Goal: Information Seeking & Learning: Learn about a topic

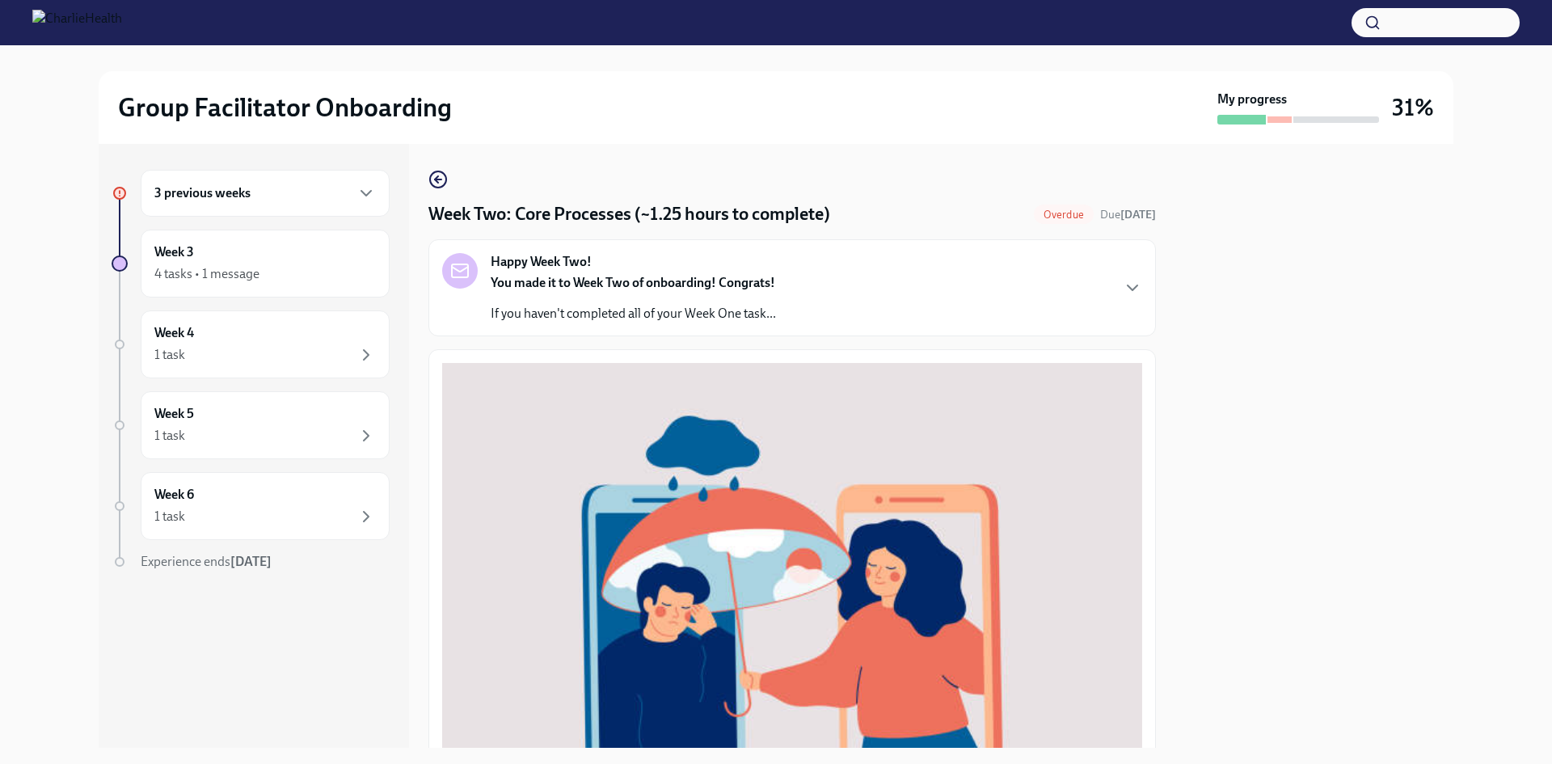
scroll to position [517, 0]
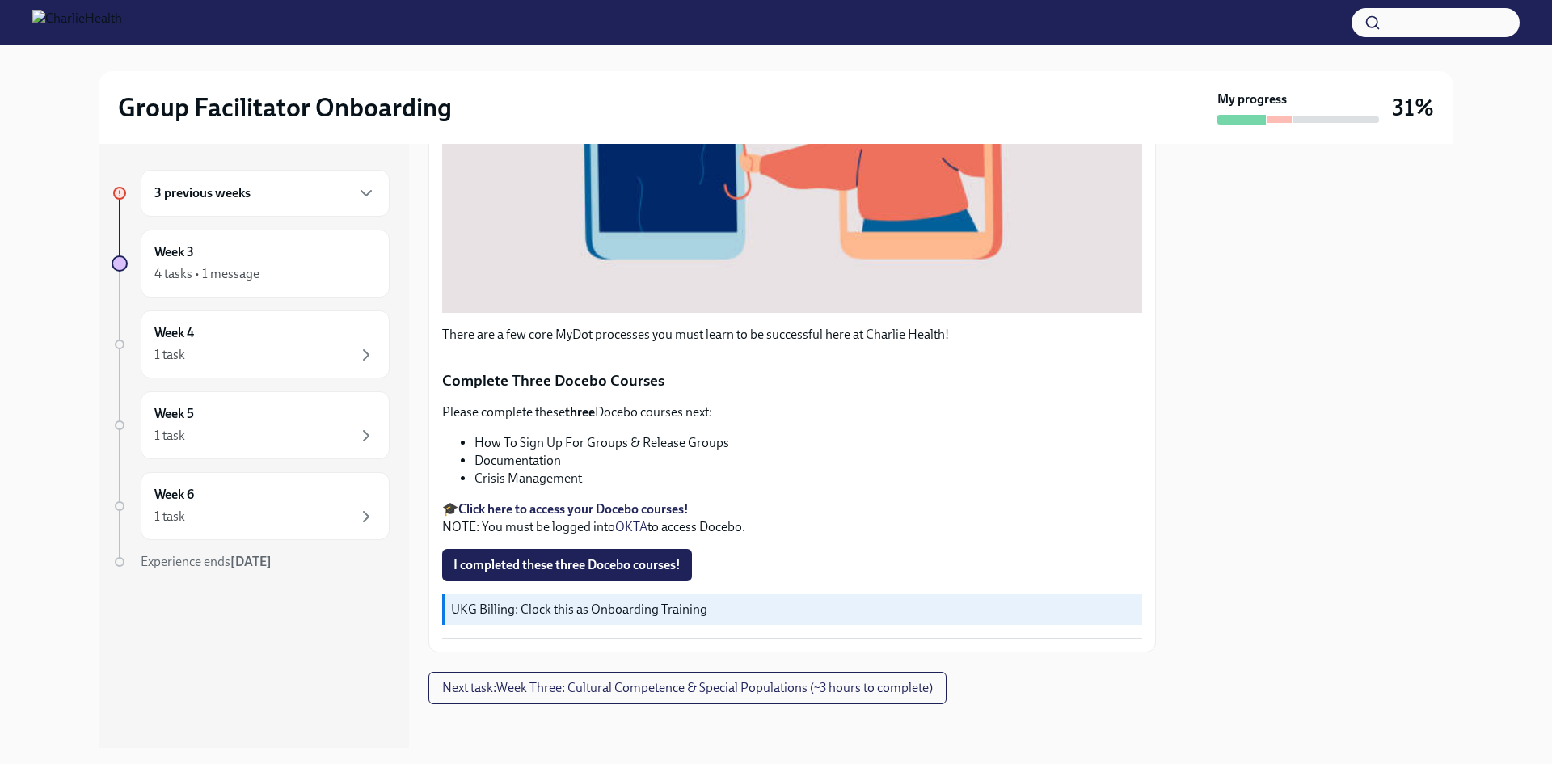
click at [354, 201] on div "3 previous weeks" at bounding box center [264, 192] width 221 height 19
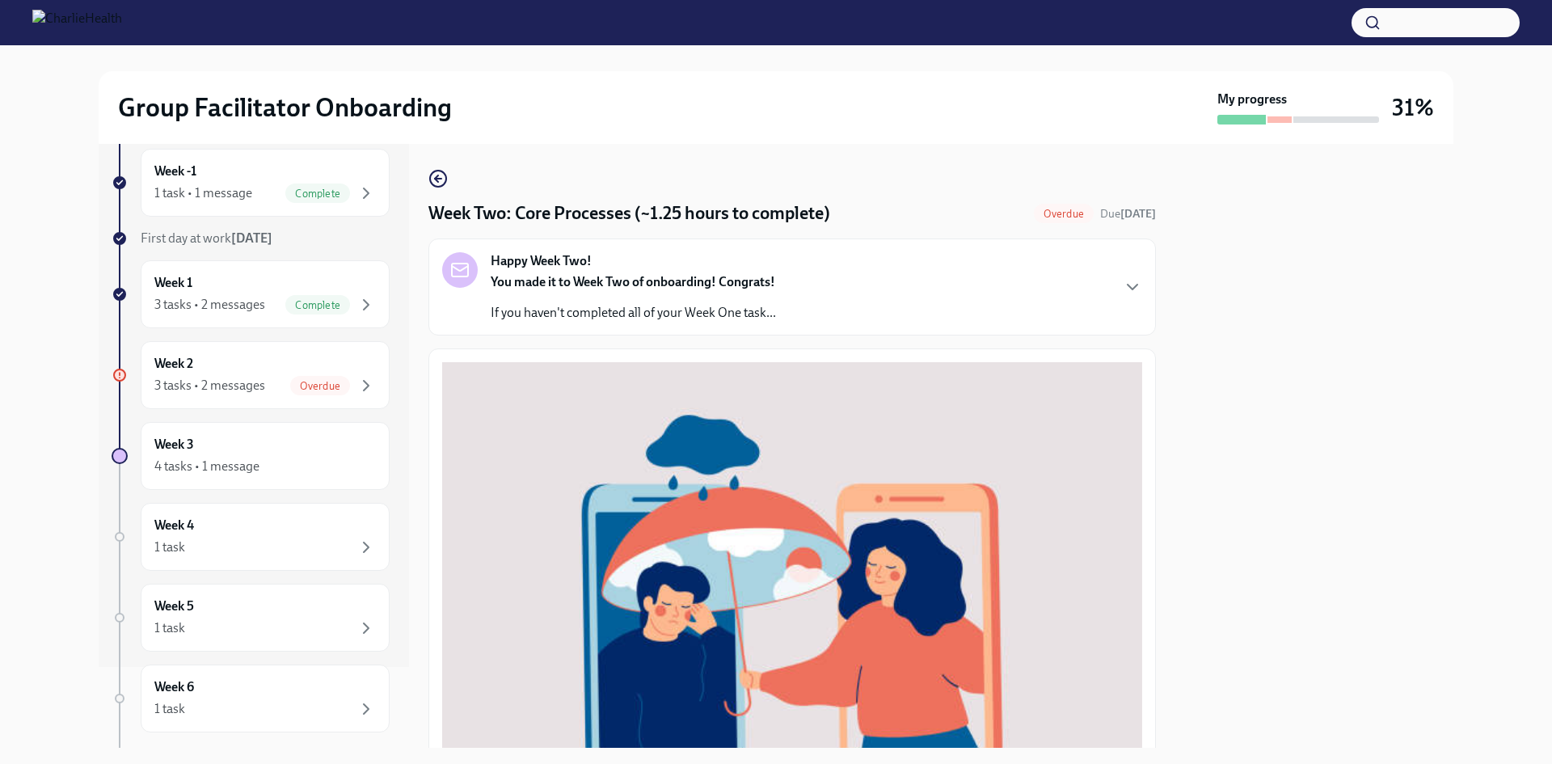
scroll to position [0, 0]
click at [838, 322] on div "Happy Week Two! You made it to Week Two of onboarding! Congrats! If you haven't…" at bounding box center [792, 288] width 700 height 70
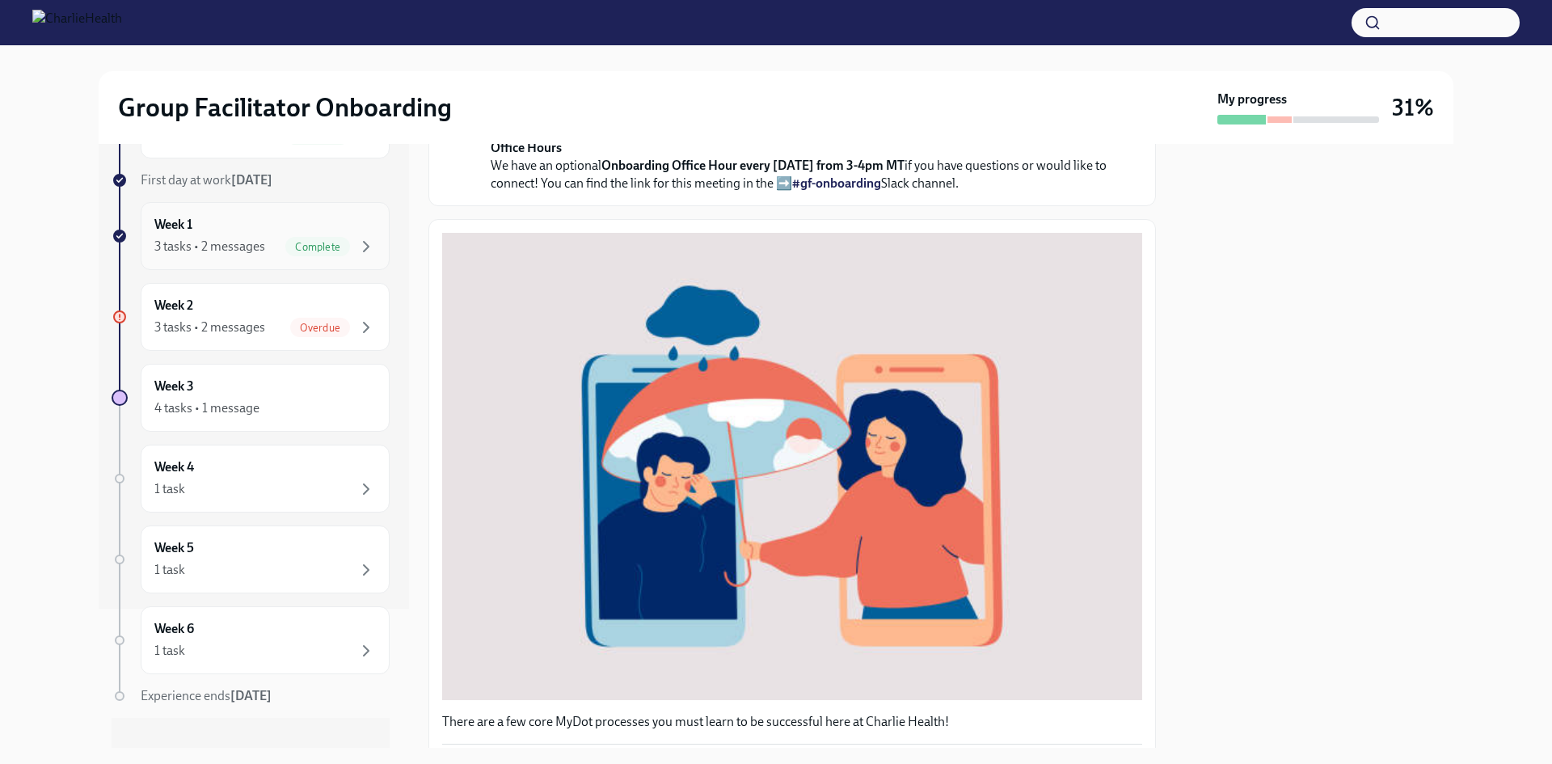
scroll to position [161, 0]
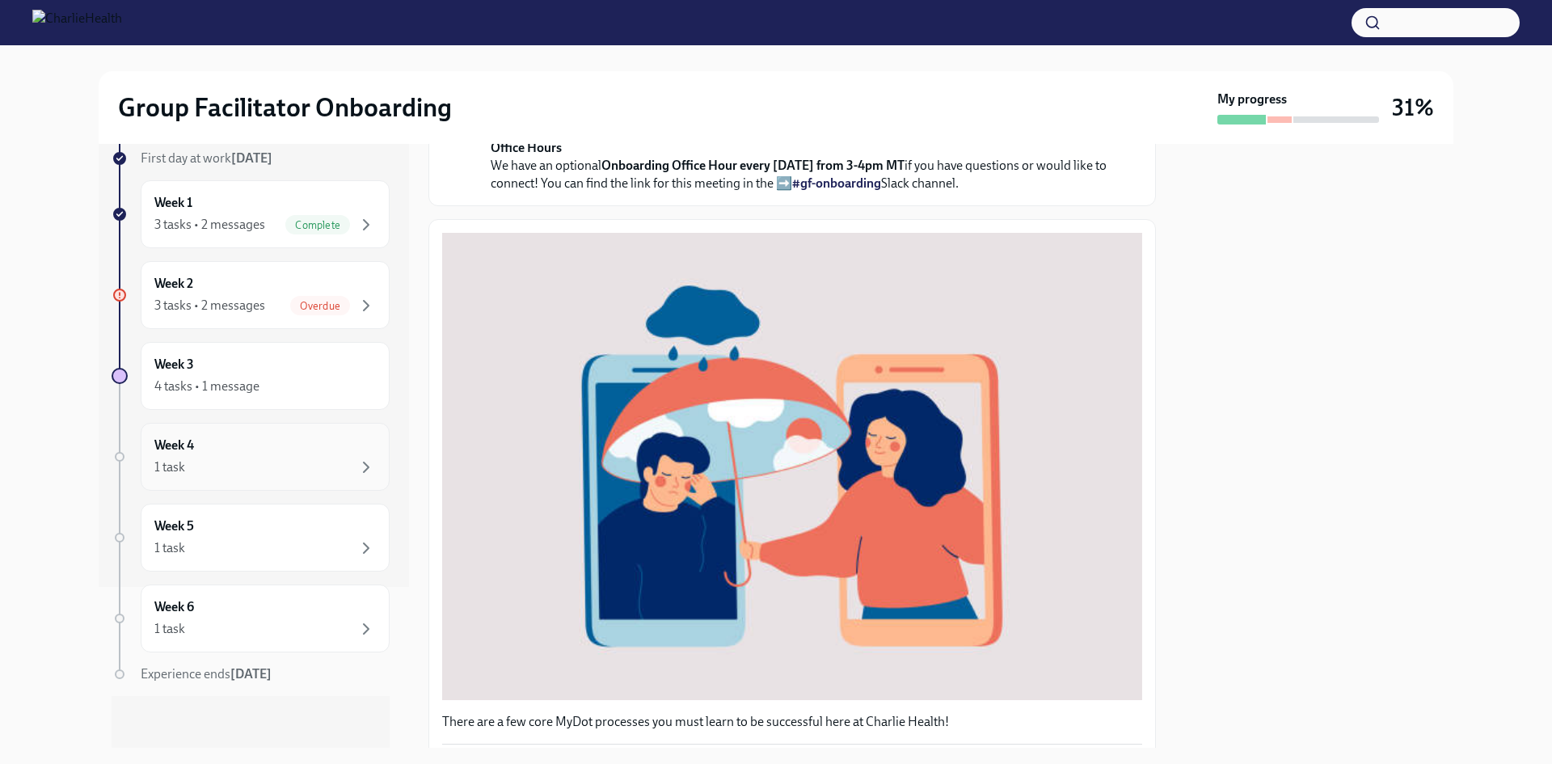
click at [343, 461] on div "1 task" at bounding box center [264, 466] width 221 height 19
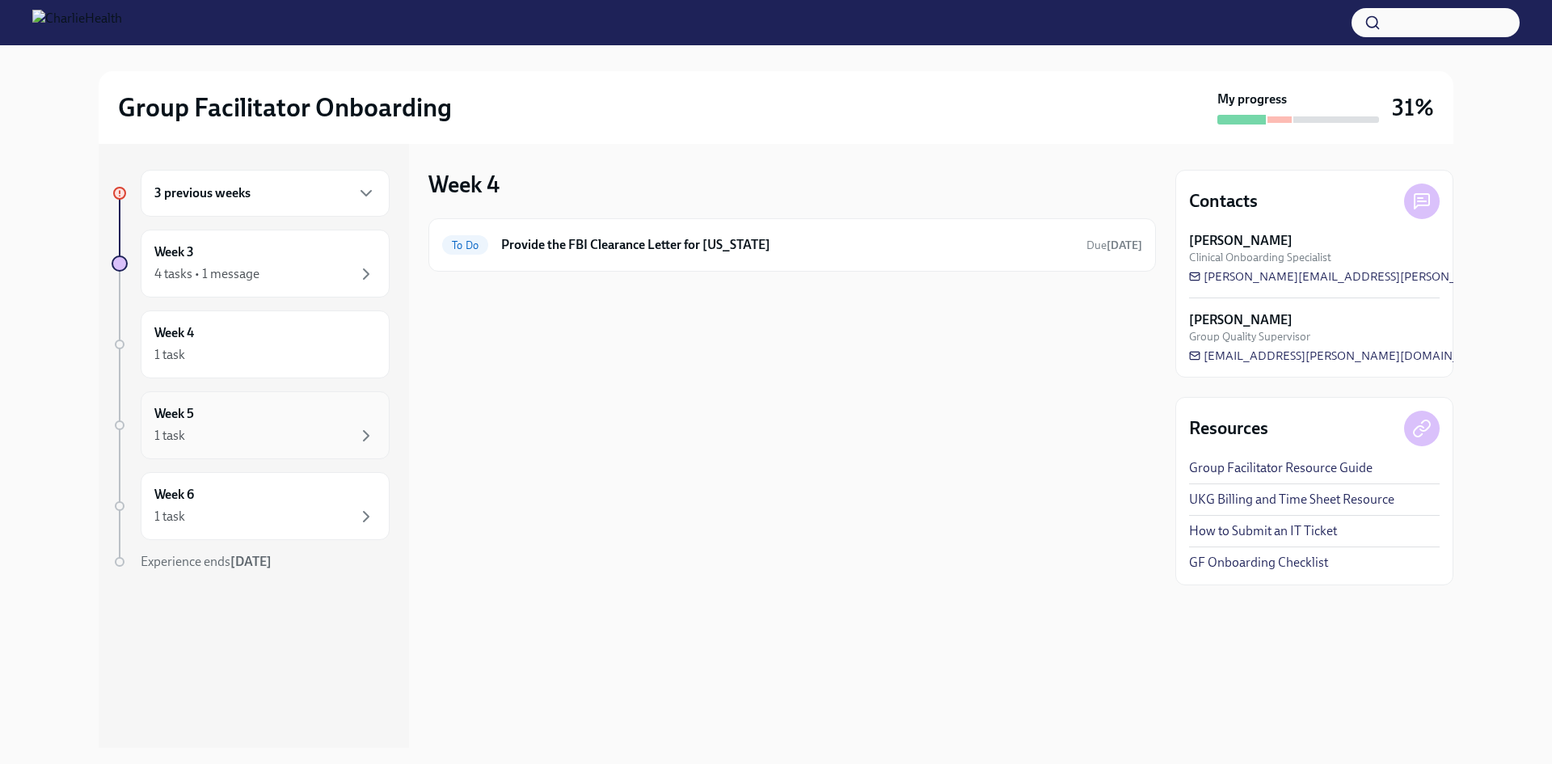
click at [304, 425] on div "Week 5 1 task" at bounding box center [264, 425] width 221 height 40
click at [332, 502] on div "Week 6 1 task" at bounding box center [264, 506] width 221 height 40
click at [335, 438] on div "1 task" at bounding box center [264, 435] width 221 height 19
click at [339, 349] on div "1 task" at bounding box center [264, 354] width 221 height 19
click at [324, 260] on div "Week 3 4 tasks • 1 message" at bounding box center [264, 263] width 221 height 40
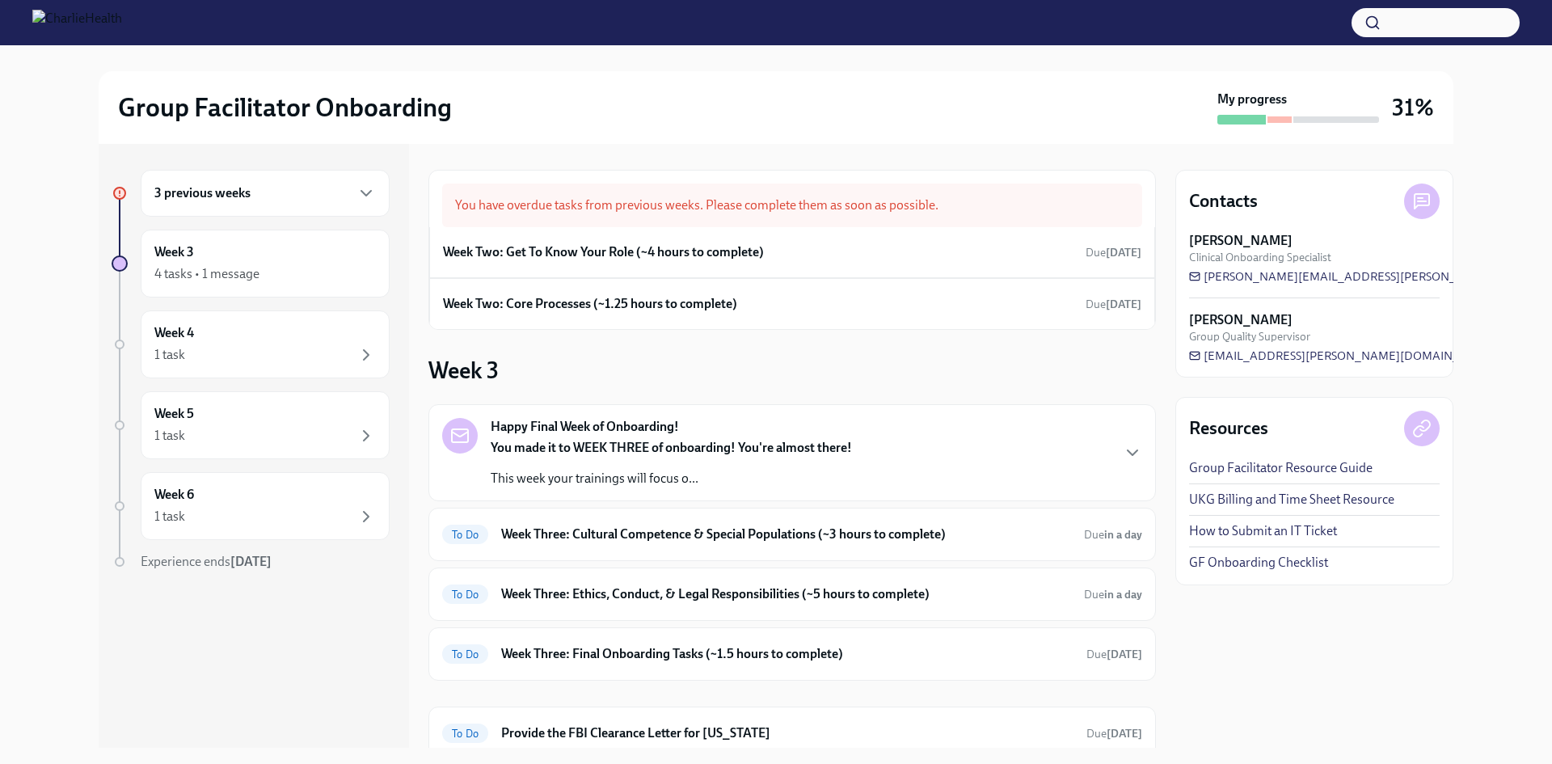
click at [693, 364] on div "Week 3 Happy Final Week of Onboarding! You made it to WEEK THREE of onboarding!…" at bounding box center [791, 558] width 727 height 404
click at [690, 249] on h6 "Week Two: Get To Know Your Role (~4 hours to complete)" at bounding box center [603, 252] width 321 height 18
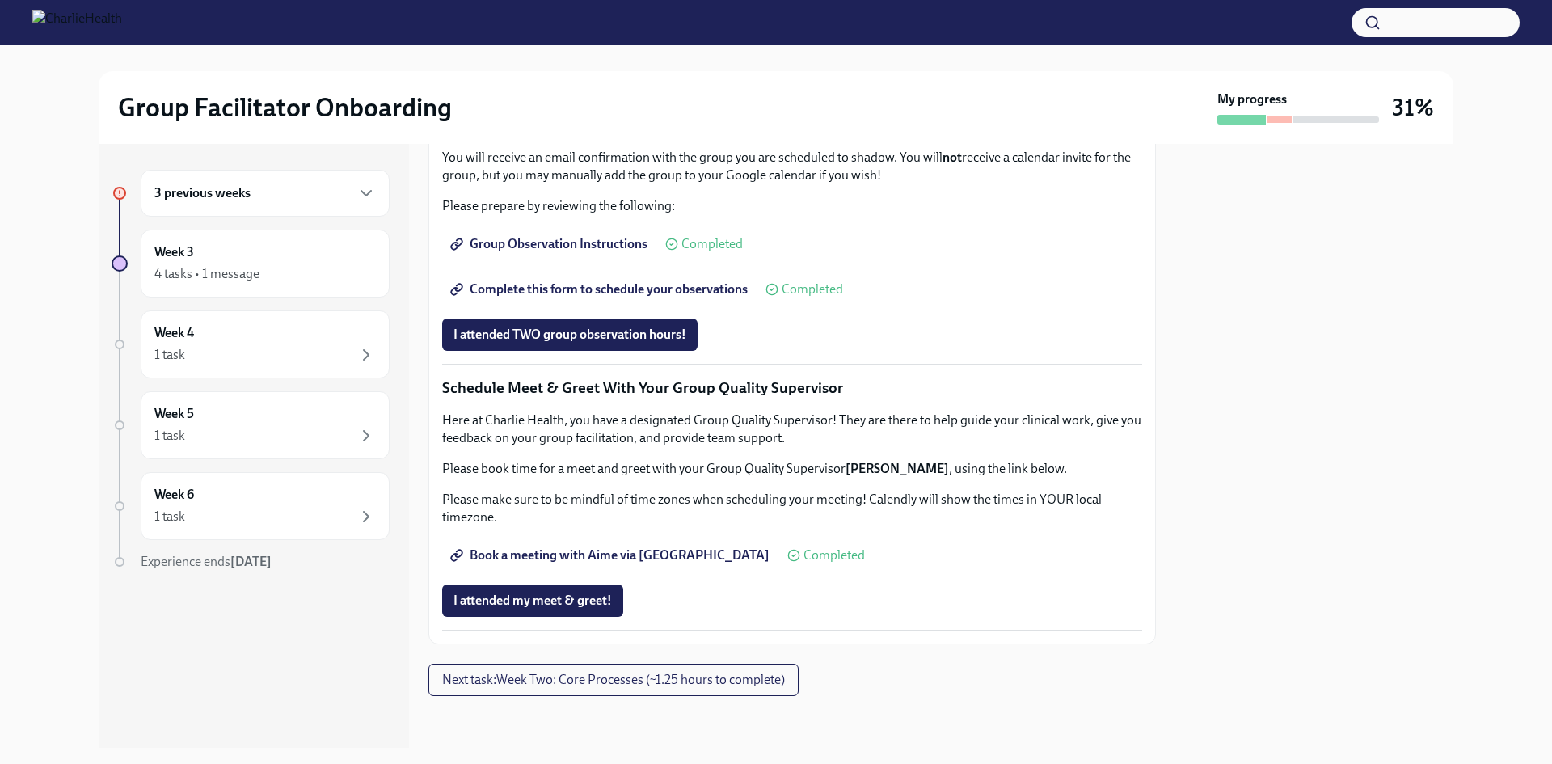
scroll to position [1436, 0]
click at [648, 678] on span "Next task : Week Two: Core Processes (~1.25 hours to complete)" at bounding box center [613, 680] width 343 height 16
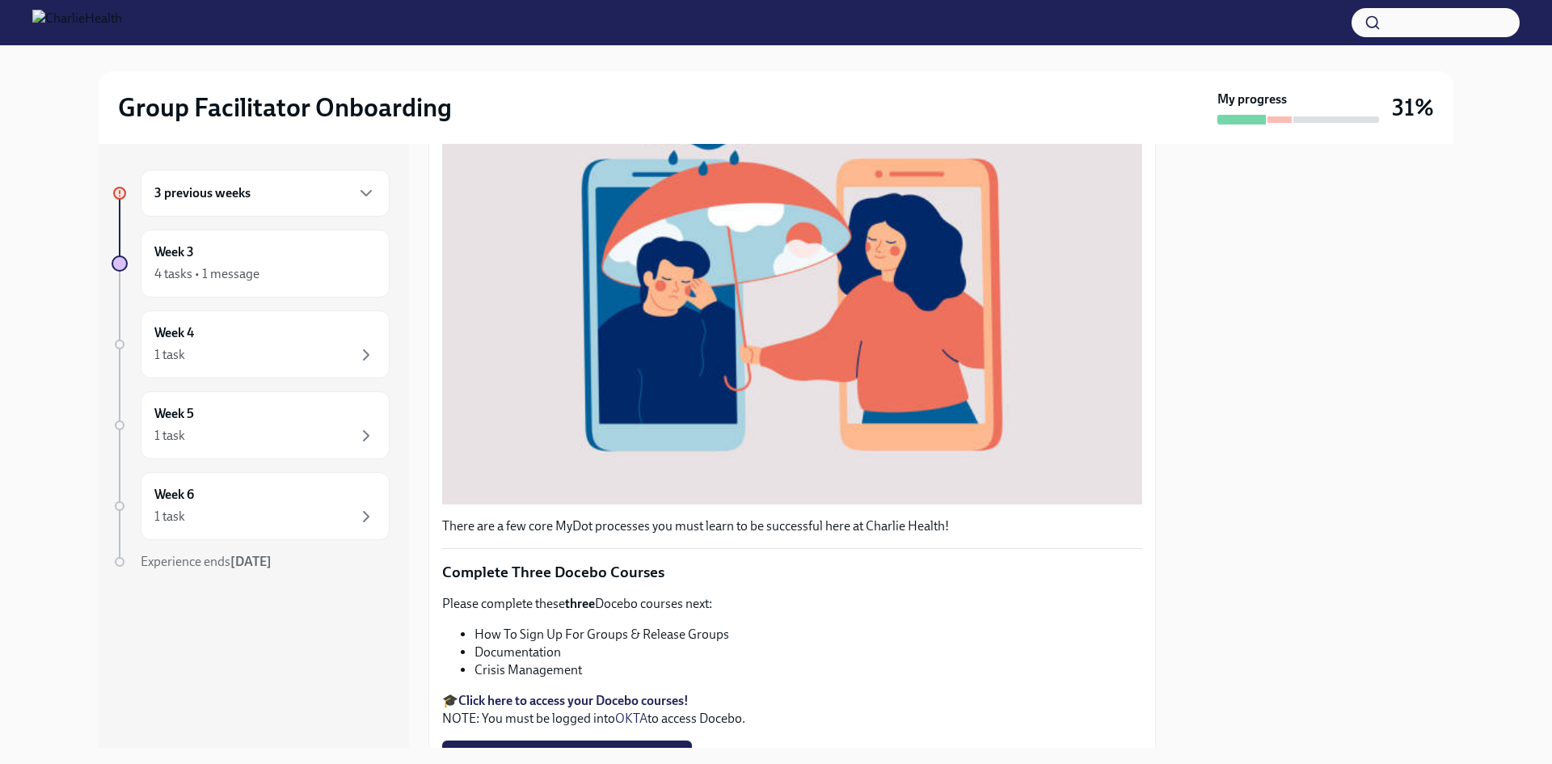
scroll to position [517, 0]
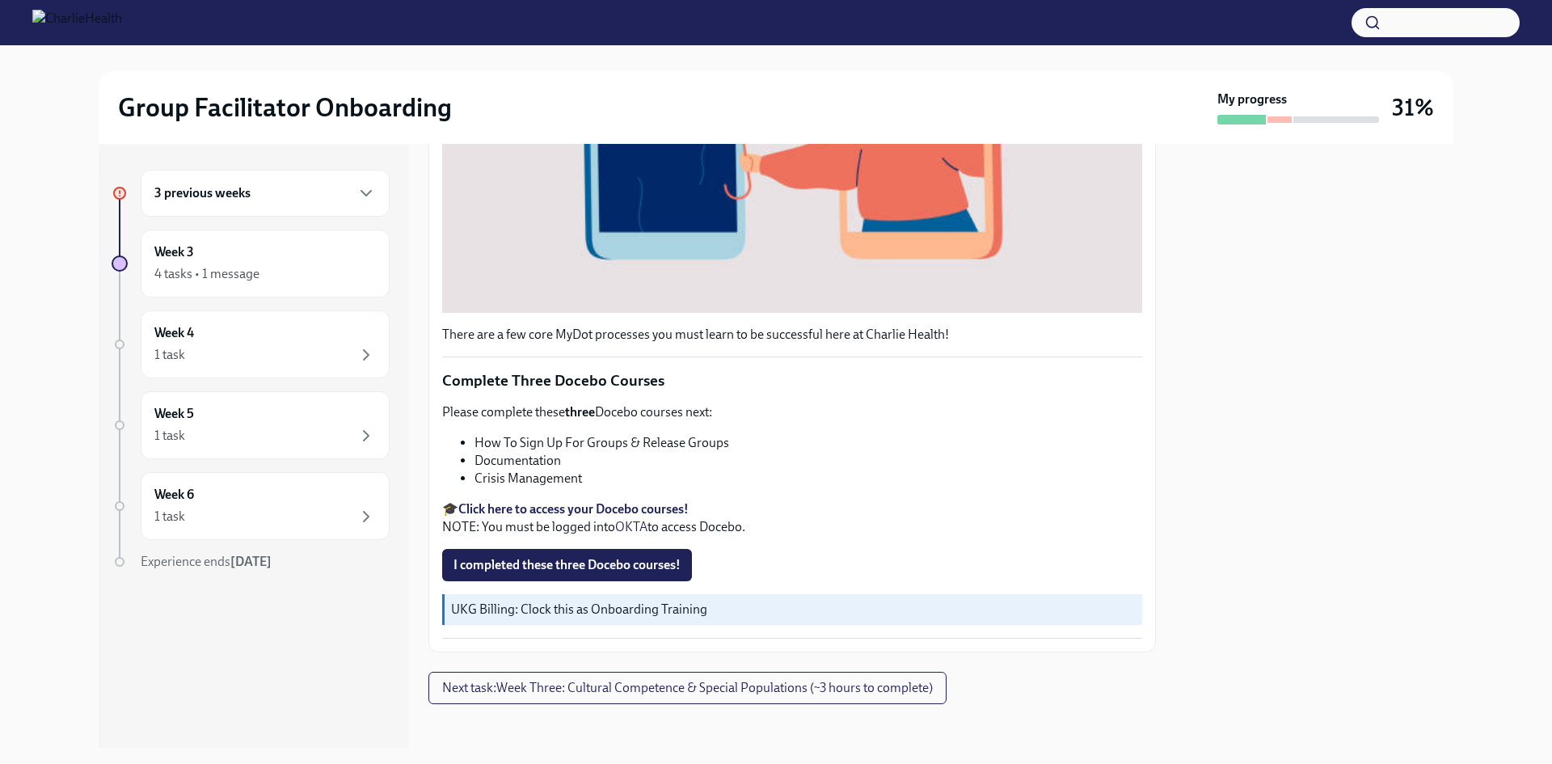
click at [592, 558] on span "I completed these three Docebo courses!" at bounding box center [566, 565] width 227 height 16
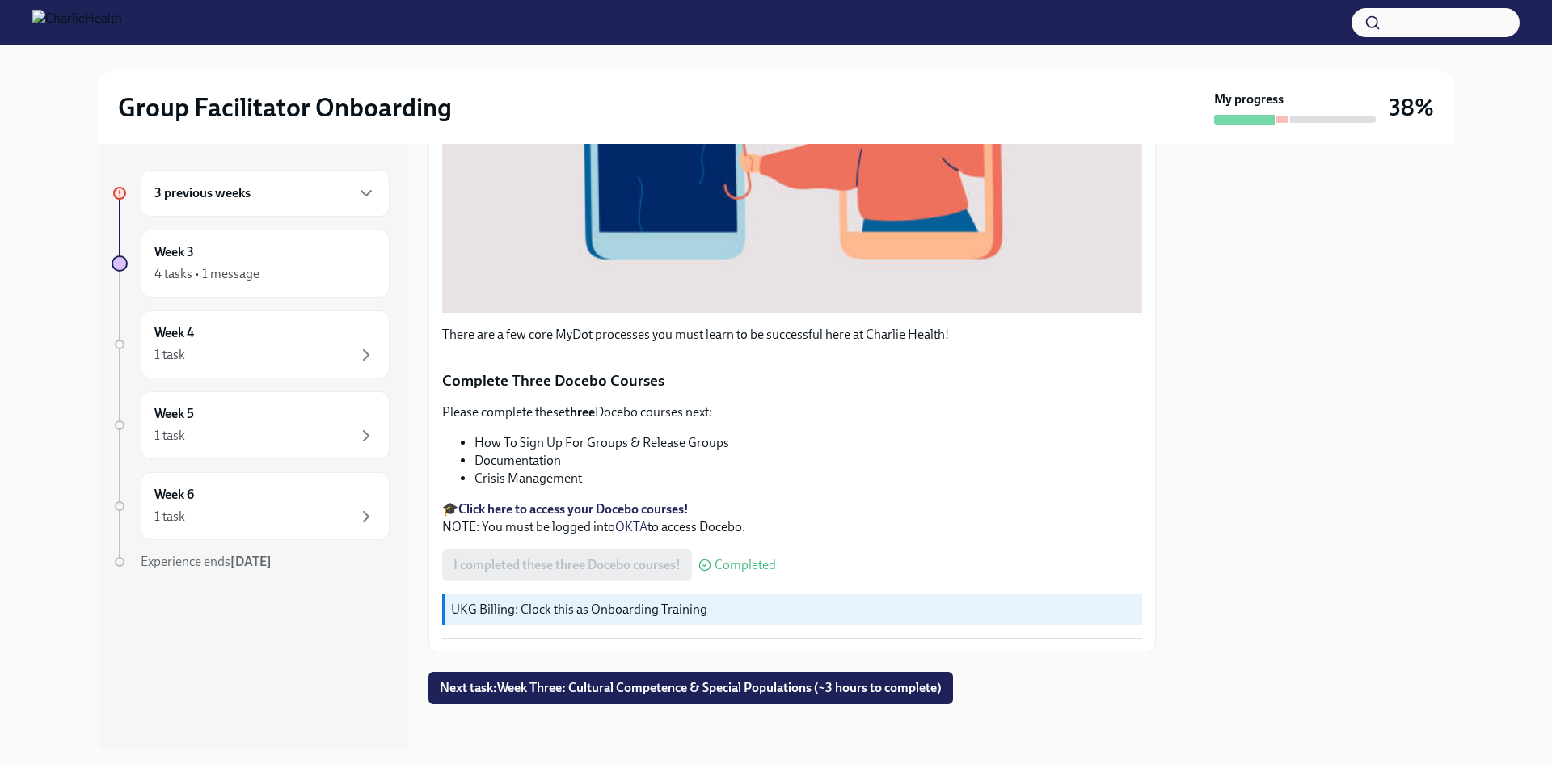
click at [531, 503] on strong "Click here to access your Docebo courses!" at bounding box center [573, 508] width 230 height 15
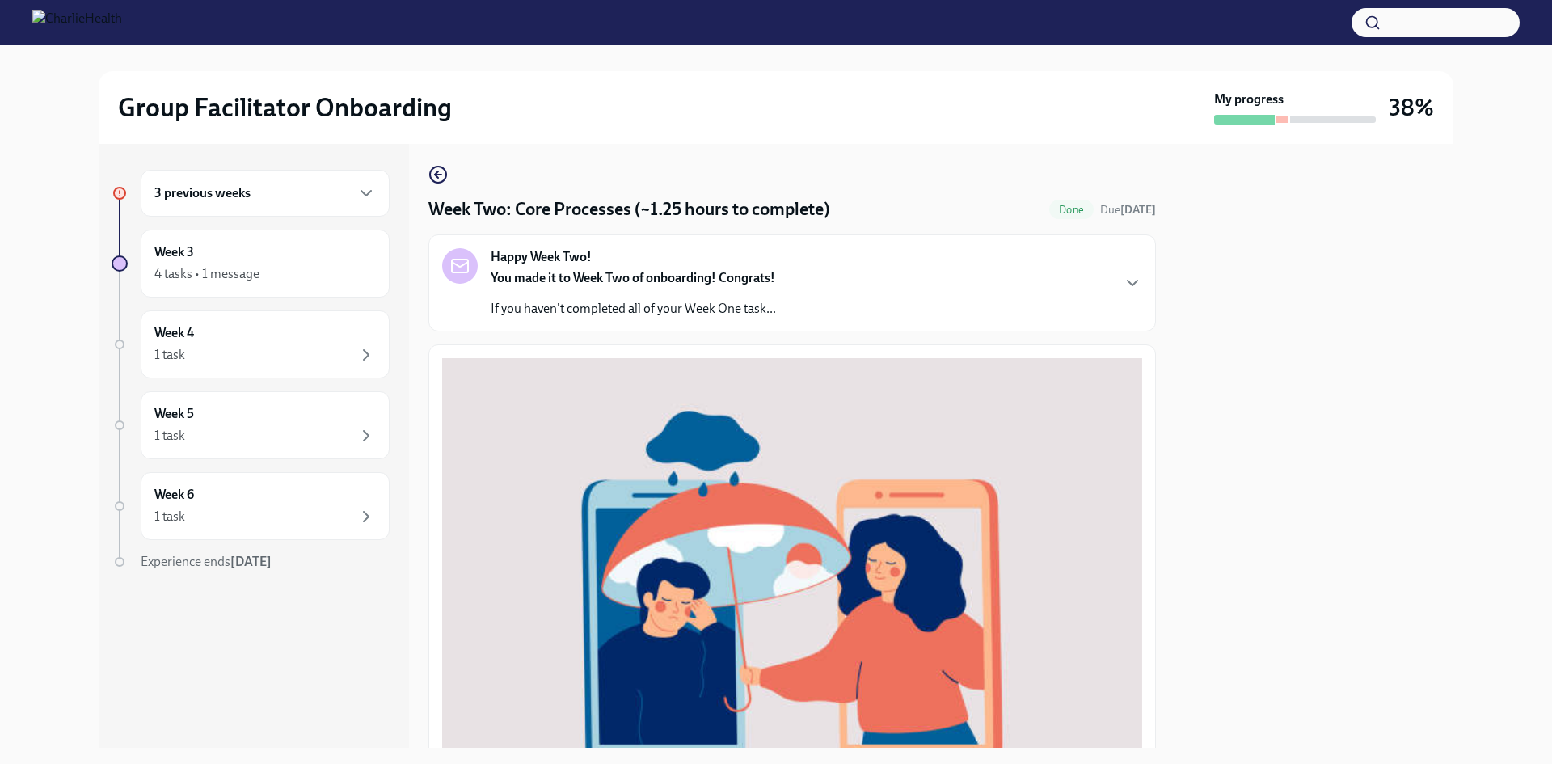
scroll to position [0, 0]
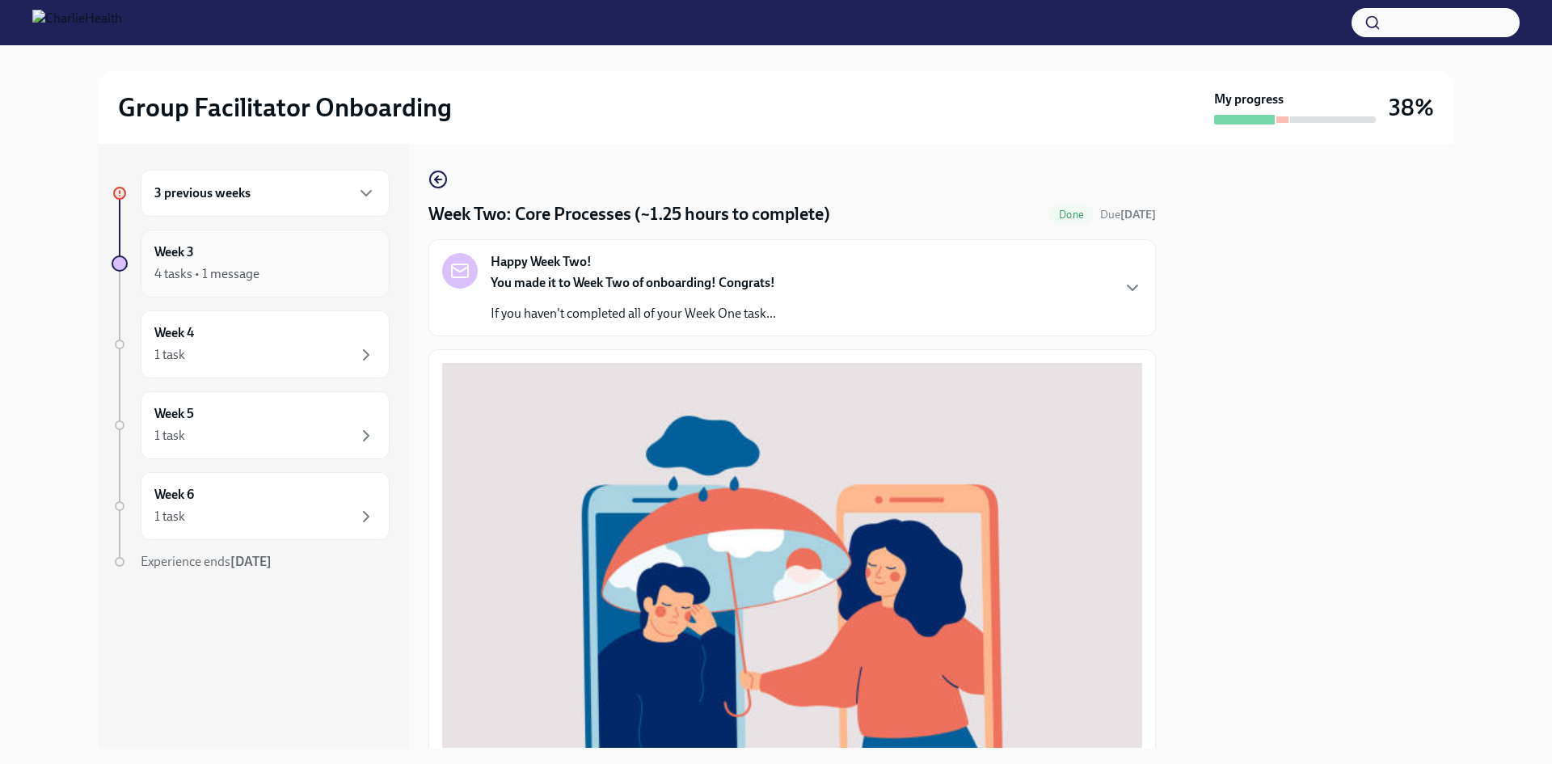
click at [293, 279] on div "4 tasks • 1 message" at bounding box center [264, 273] width 221 height 19
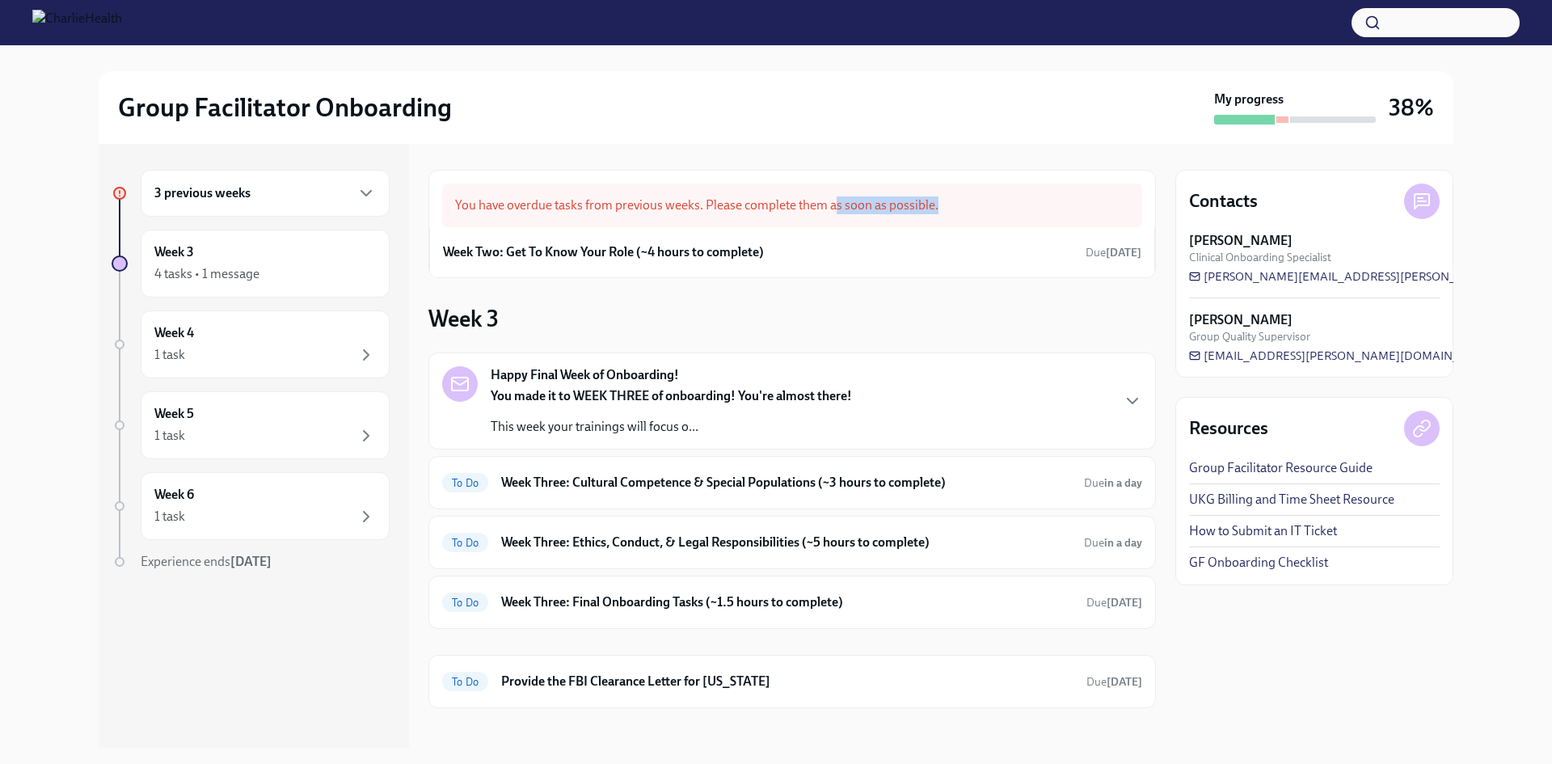
drag, startPoint x: 836, startPoint y: 201, endPoint x: 948, endPoint y: 205, distance: 111.6
click at [948, 205] on div "You have overdue tasks from previous weeks. Please complete them as soon as pos…" at bounding box center [792, 205] width 700 height 44
click at [296, 267] on div "4 tasks • 1 message" at bounding box center [264, 273] width 221 height 19
click at [319, 192] on div "3 previous weeks" at bounding box center [264, 192] width 221 height 19
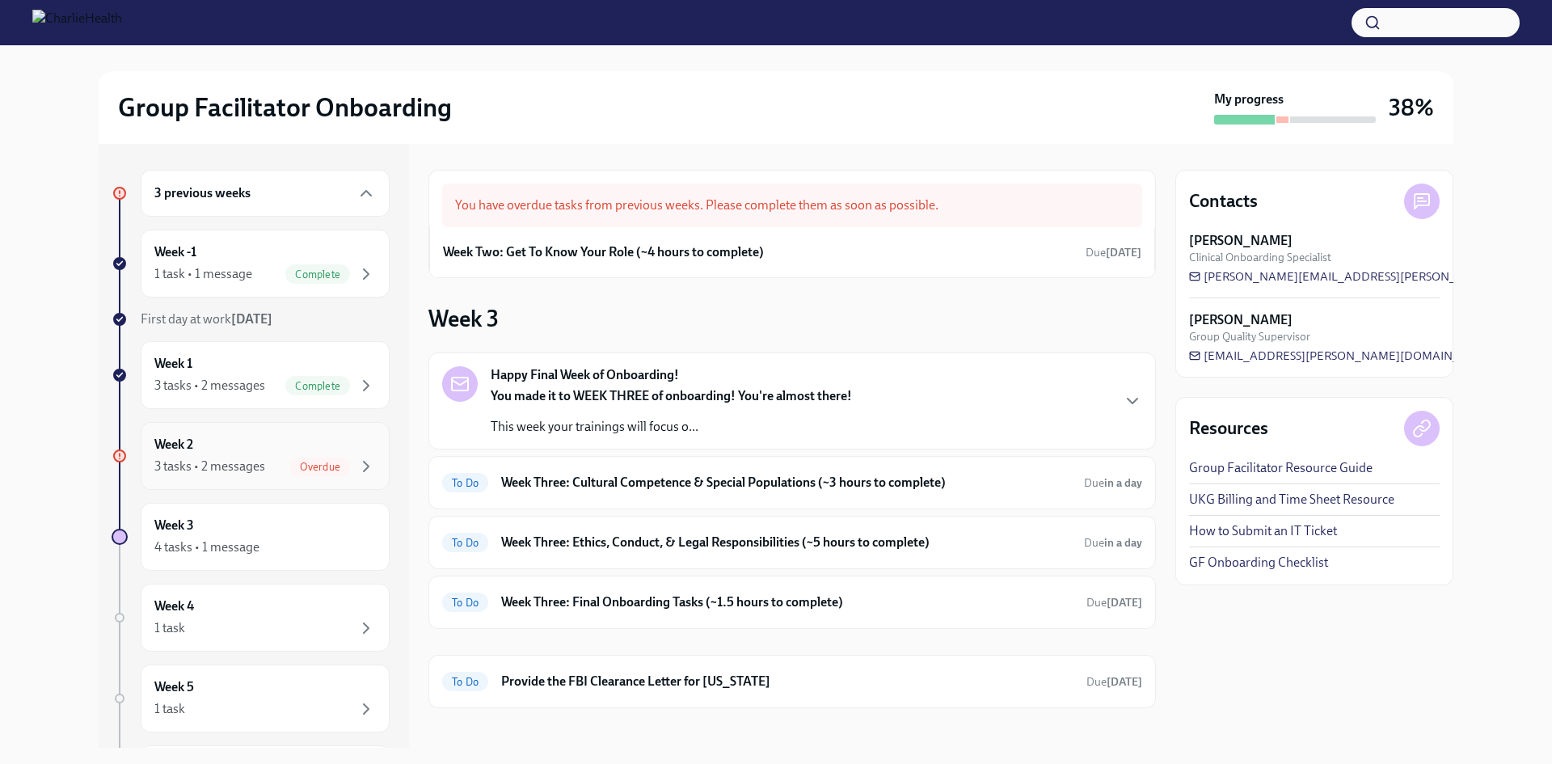
click at [271, 457] on div "3 tasks • 2 messages Overdue" at bounding box center [264, 466] width 221 height 19
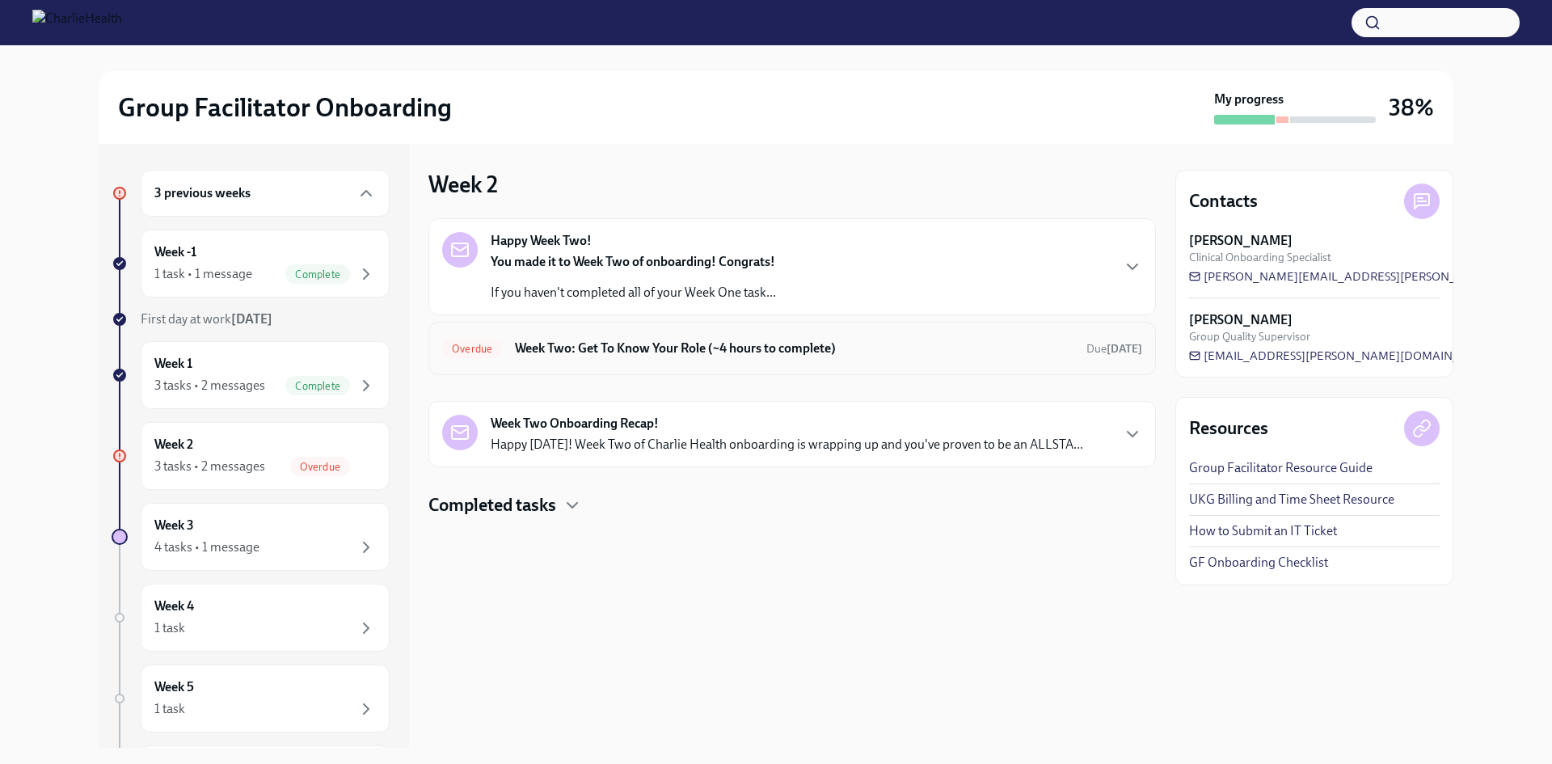
click at [609, 354] on h6 "Week Two: Get To Know Your Role (~4 hours to complete)" at bounding box center [794, 348] width 558 height 18
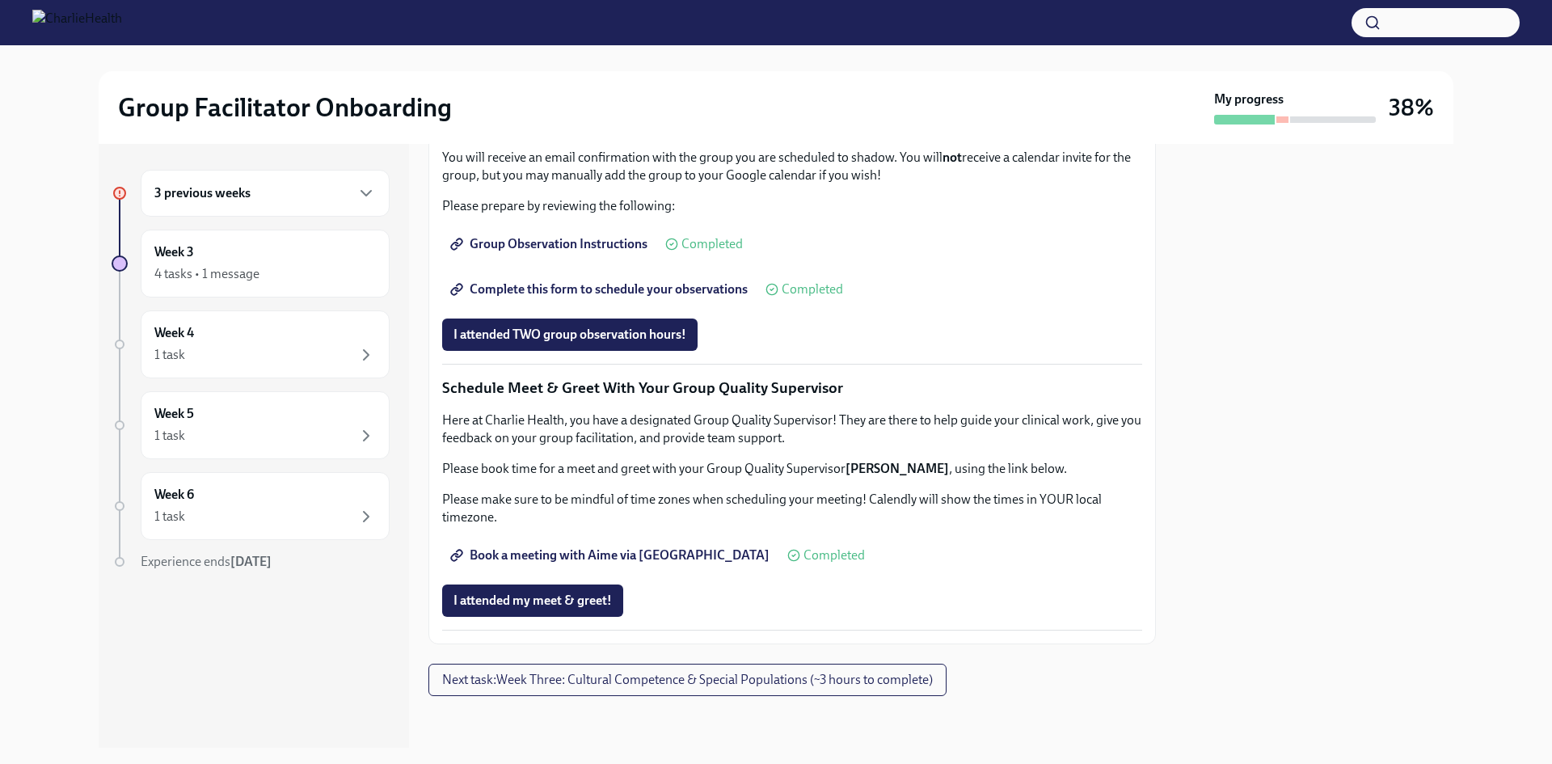
scroll to position [1436, 0]
click at [234, 268] on div "4 tasks • 1 message" at bounding box center [206, 274] width 105 height 18
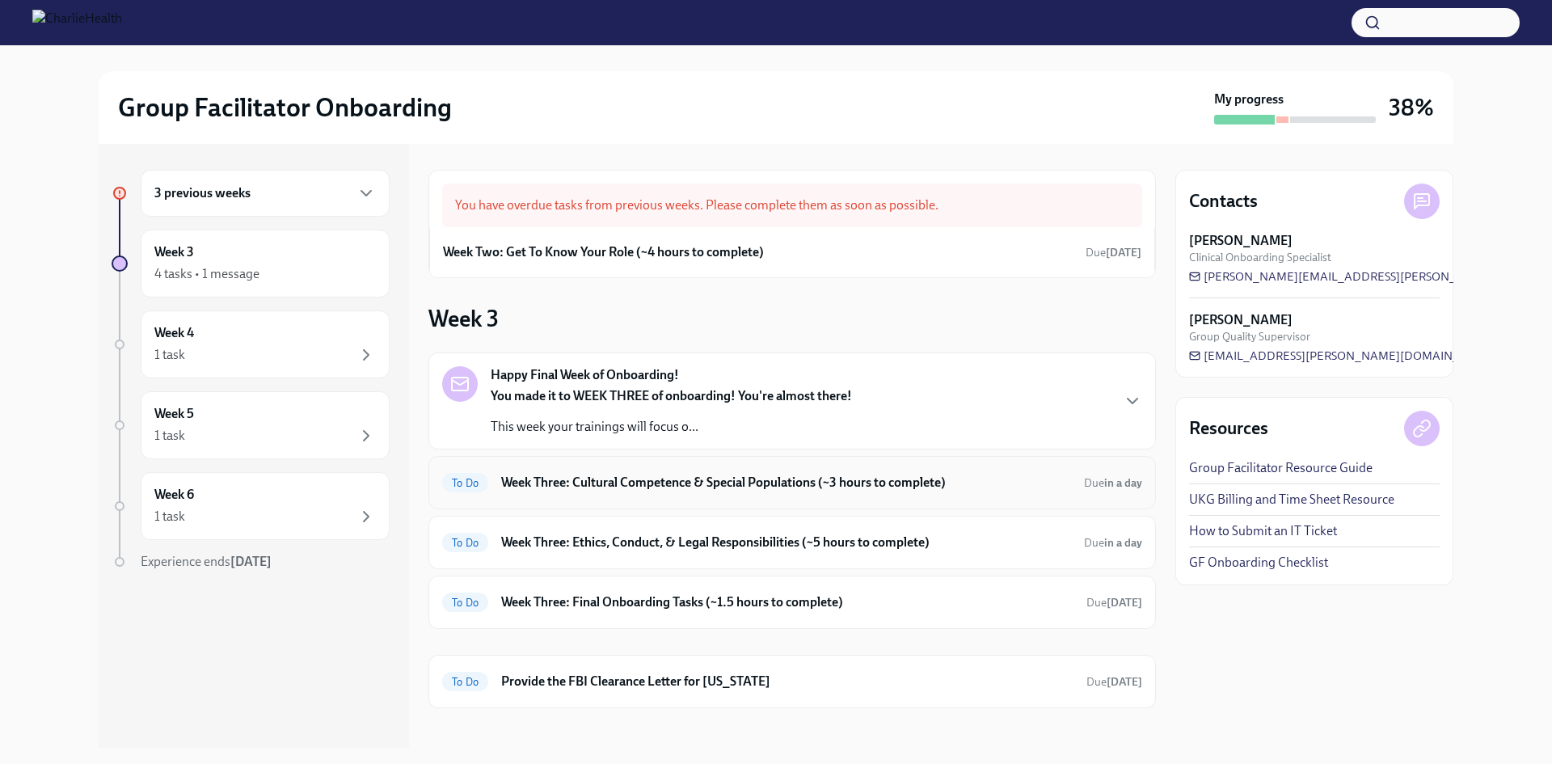
click at [595, 495] on div "To Do Week Three: Cultural Competence & Special Populations (~3 hours to comple…" at bounding box center [791, 482] width 727 height 53
click at [655, 498] on div "To Do Week Three: Cultural Competence & Special Populations (~3 hours to comple…" at bounding box center [791, 482] width 727 height 53
click at [674, 487] on h6 "Week Three: Cultural Competence & Special Populations (~3 hours to complete)" at bounding box center [786, 483] width 570 height 18
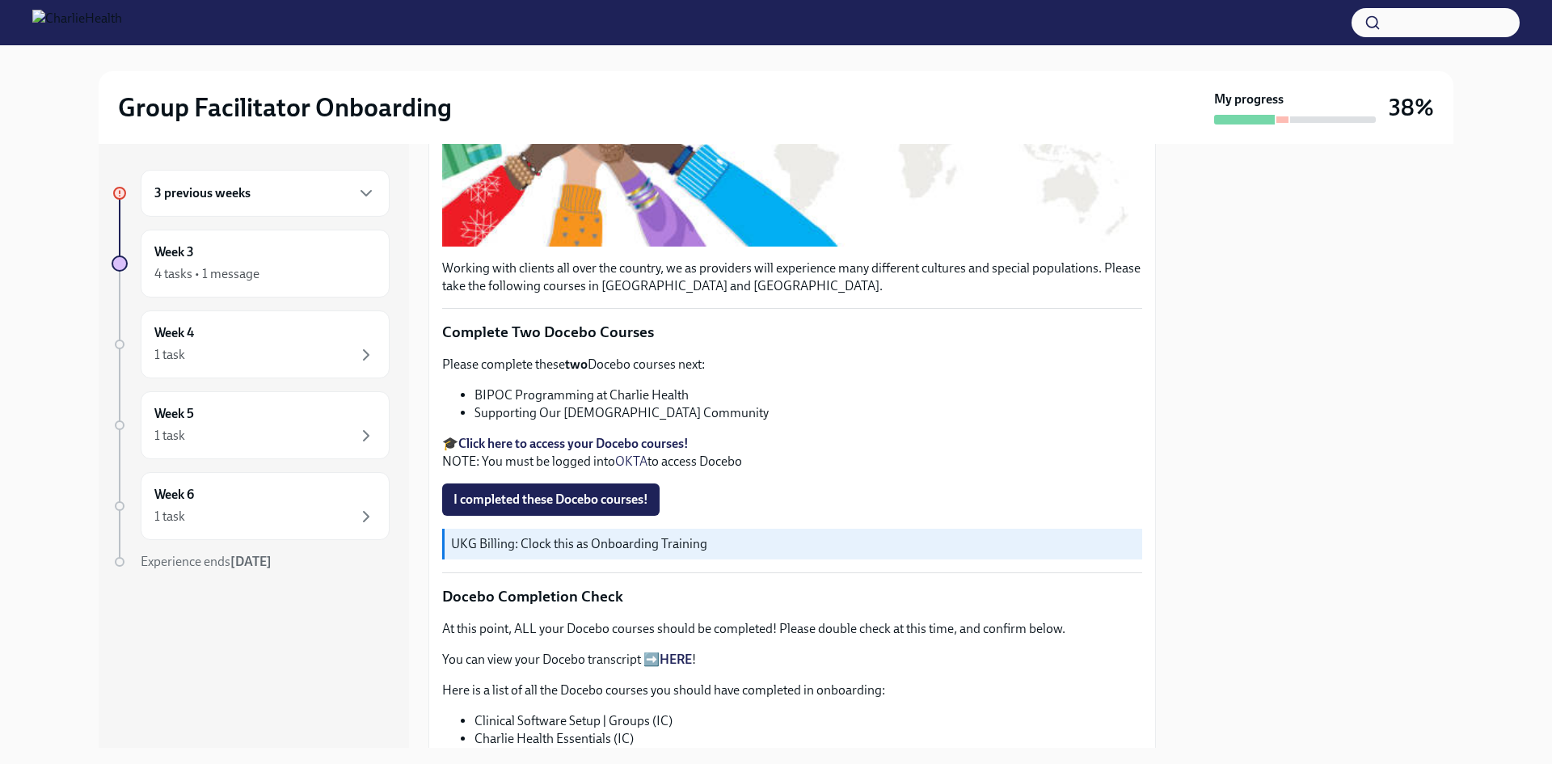
scroll to position [404, 0]
drag, startPoint x: 479, startPoint y: 412, endPoint x: 687, endPoint y: 411, distance: 207.7
click at [687, 403] on li "BIPOC Programming at Charlie Health" at bounding box center [808, 395] width 668 height 18
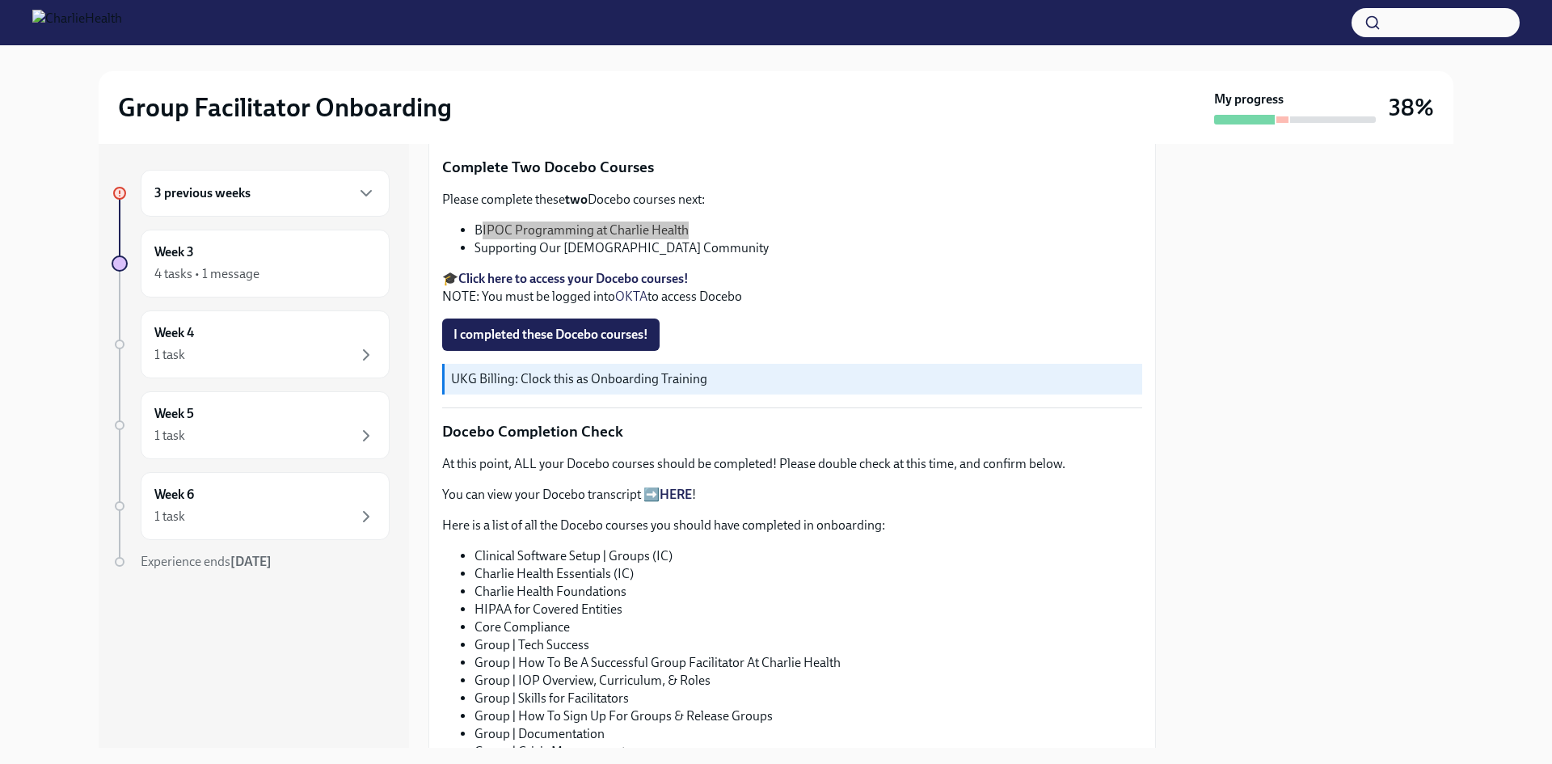
scroll to position [566, 0]
click at [686, 259] on li "Supporting Our [DEMOGRAPHIC_DATA] Community" at bounding box center [808, 251] width 668 height 18
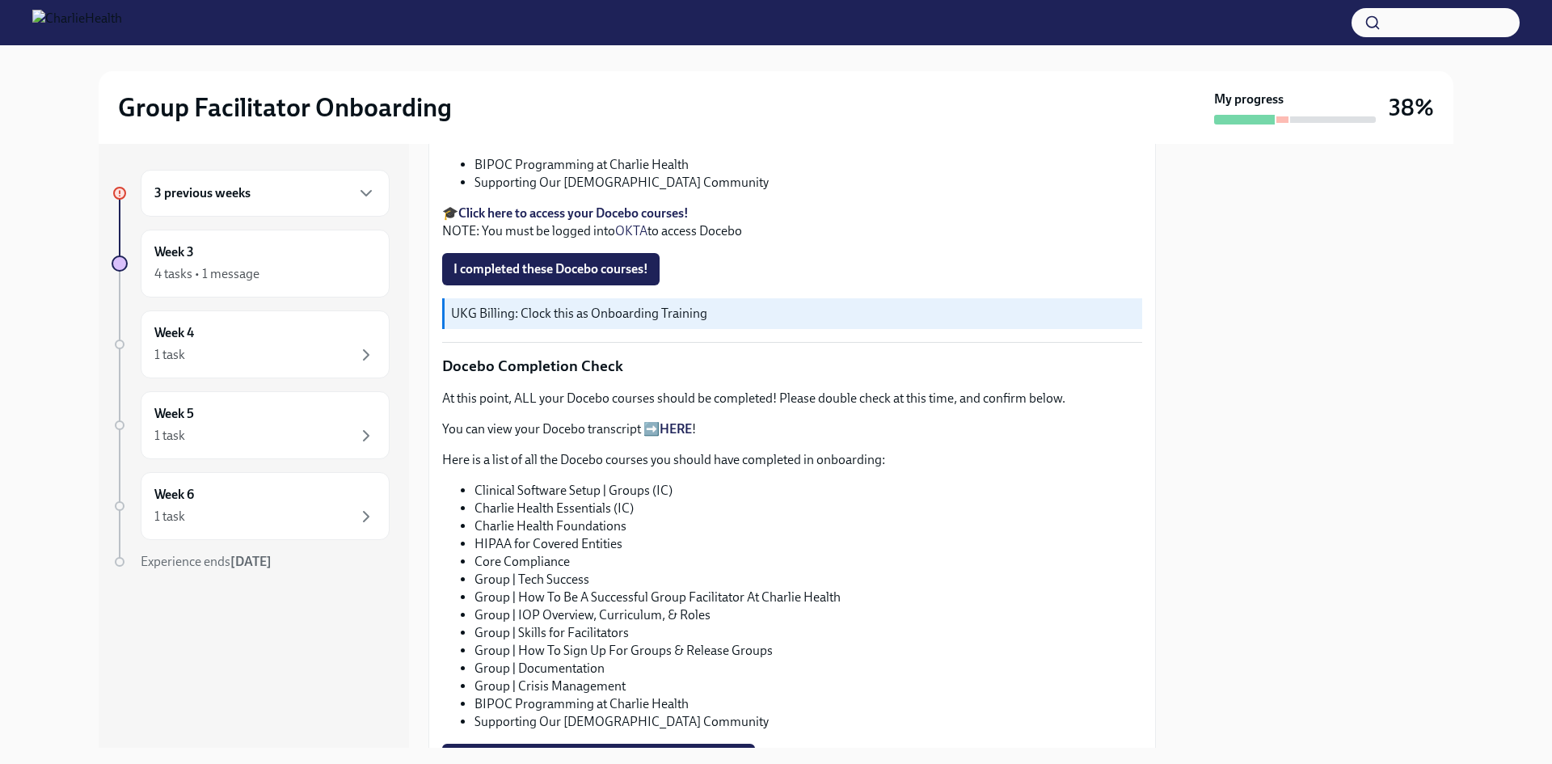
scroll to position [647, 0]
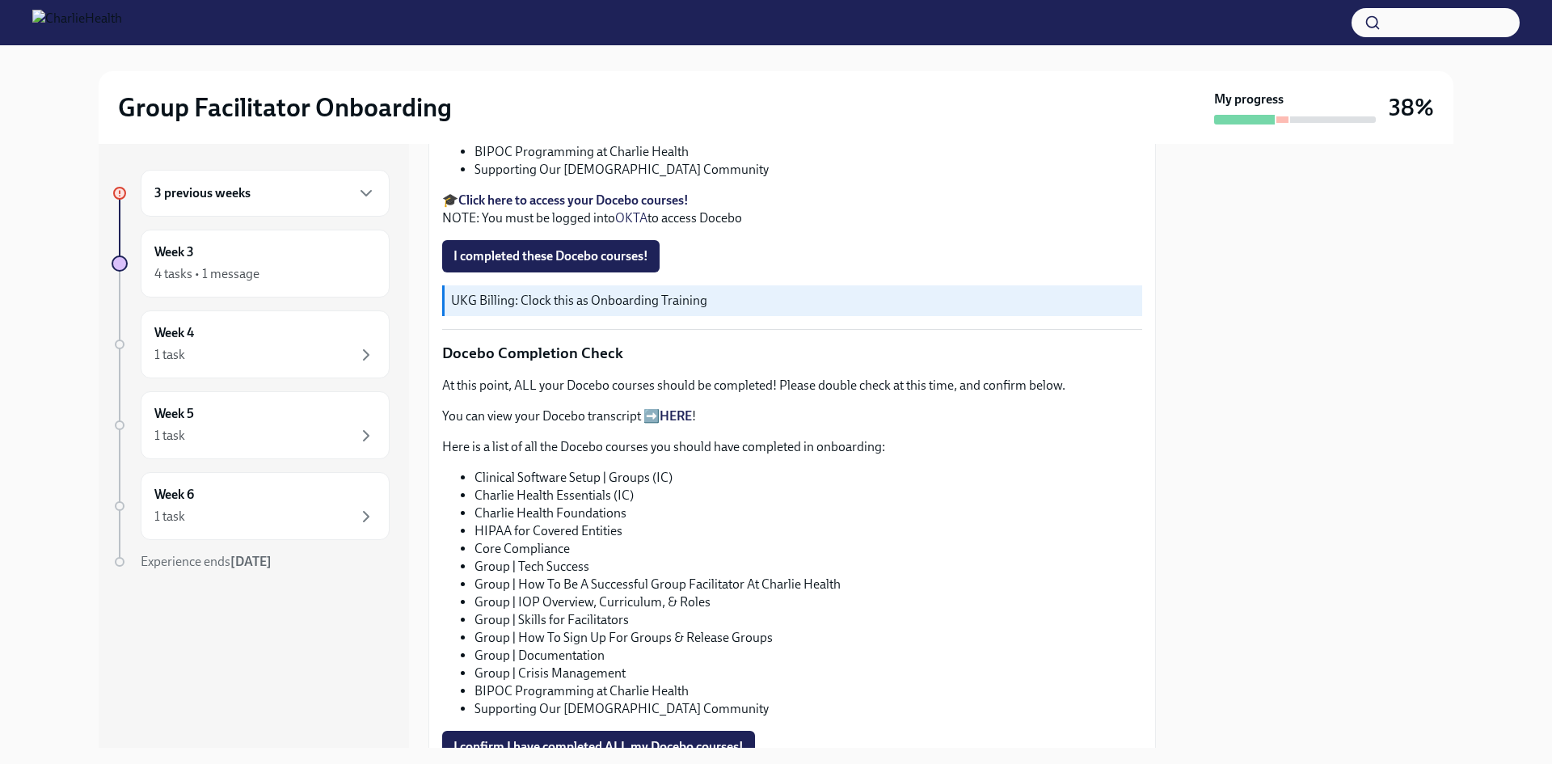
click at [648, 202] on div "Please complete these two Docebo courses next: BIPOC Programming at Charlie Hea…" at bounding box center [792, 169] width 700 height 115
click at [588, 264] on span "I completed these Docebo courses!" at bounding box center [550, 256] width 195 height 16
click at [723, 425] on p "You can view your Docebo transcript ➡️ HERE !" at bounding box center [792, 416] width 700 height 18
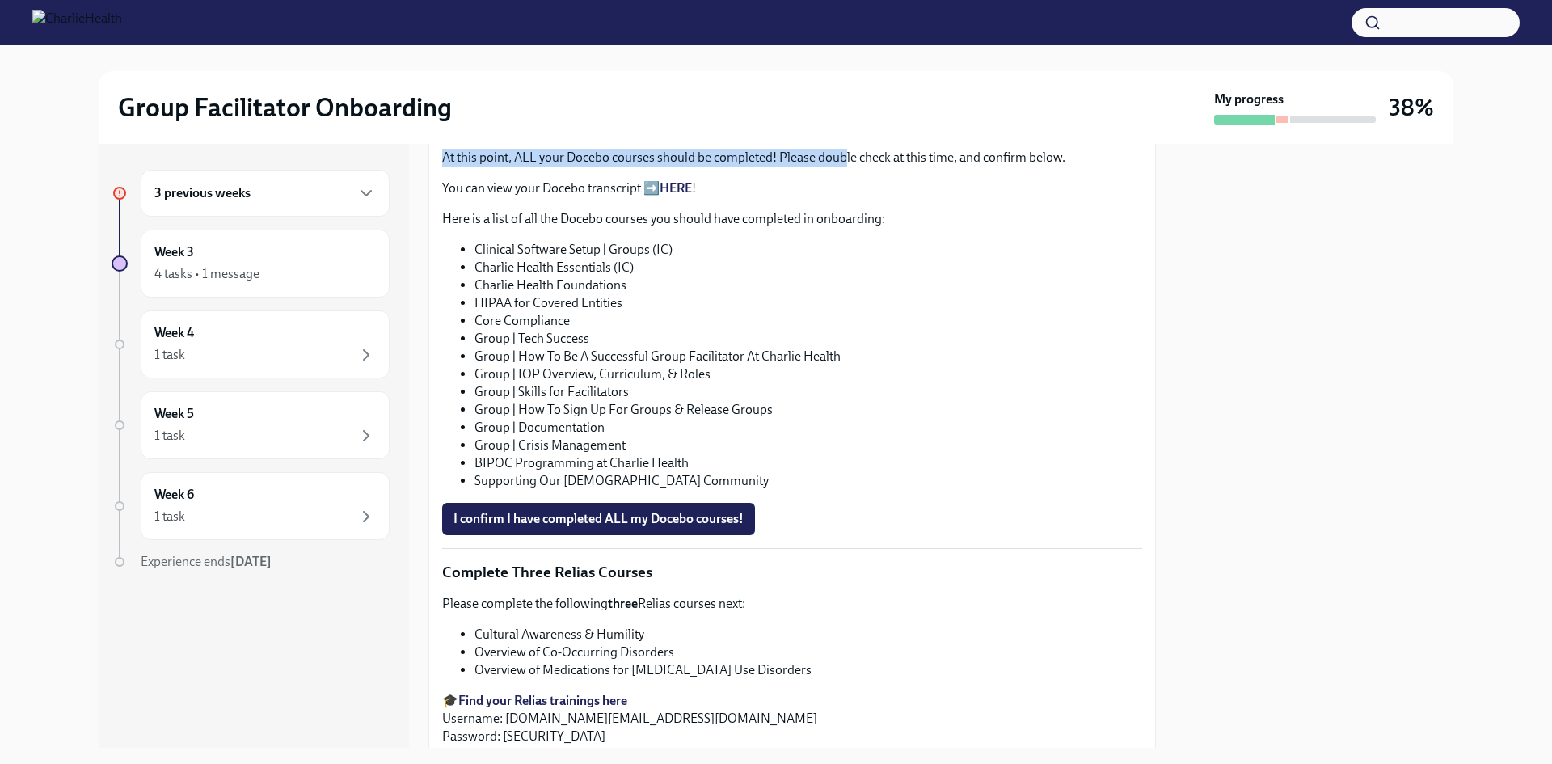
scroll to position [873, 0]
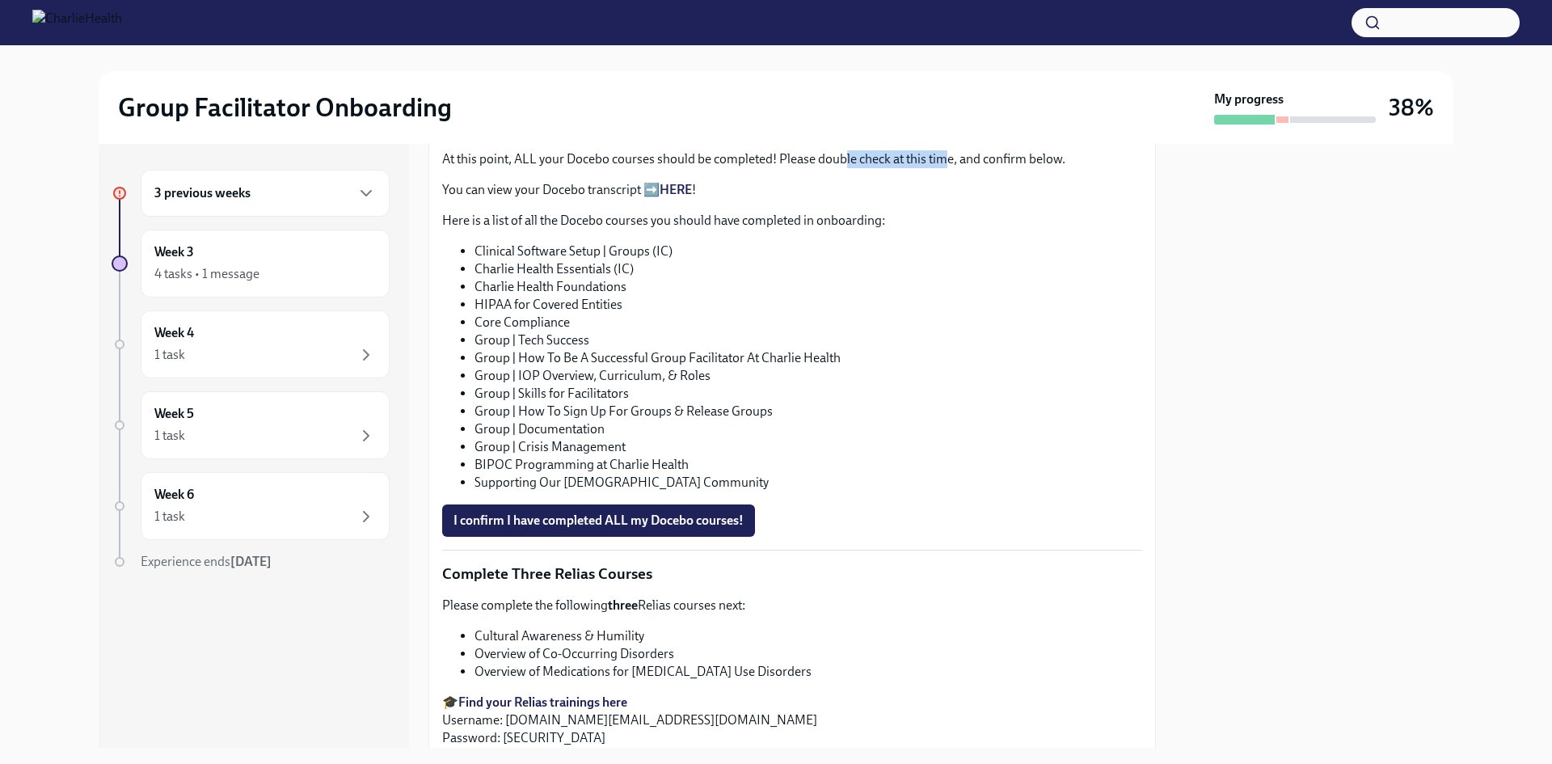
drag, startPoint x: 914, startPoint y: 160, endPoint x: 947, endPoint y: 182, distance: 39.7
click at [947, 168] on p "At this point, ALL your Docebo courses should be completed! Please double check…" at bounding box center [792, 159] width 700 height 18
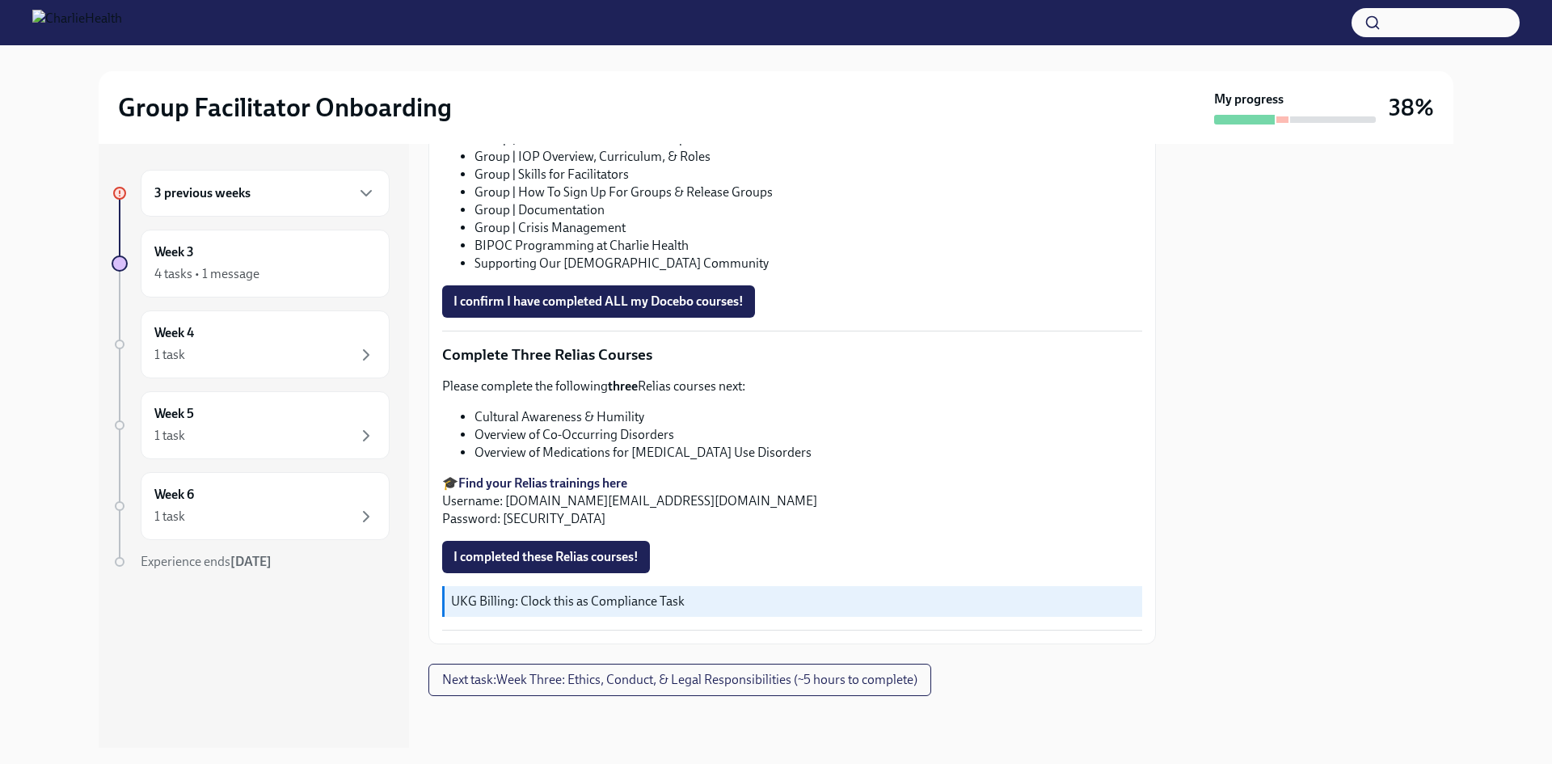
scroll to position [1111, 0]
drag, startPoint x: 787, startPoint y: 449, endPoint x: 617, endPoint y: 449, distance: 169.7
click at [617, 449] on li "Overview of Medications for [MEDICAL_DATA] Use Disorders" at bounding box center [808, 453] width 668 height 18
drag, startPoint x: 566, startPoint y: 436, endPoint x: 678, endPoint y: 433, distance: 112.4
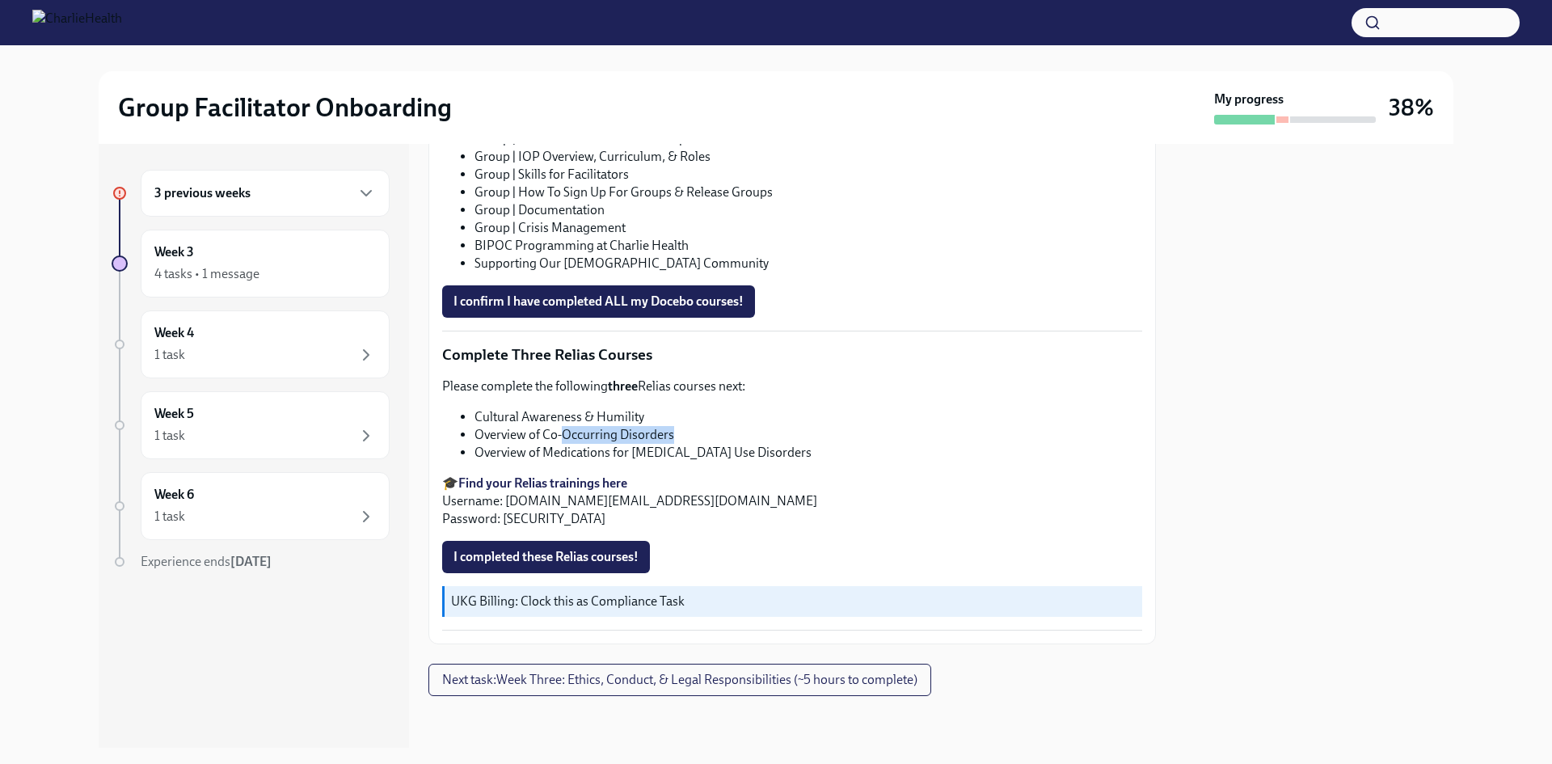
click at [678, 433] on li "Overview of Co-Occurring Disorders" at bounding box center [808, 435] width 668 height 18
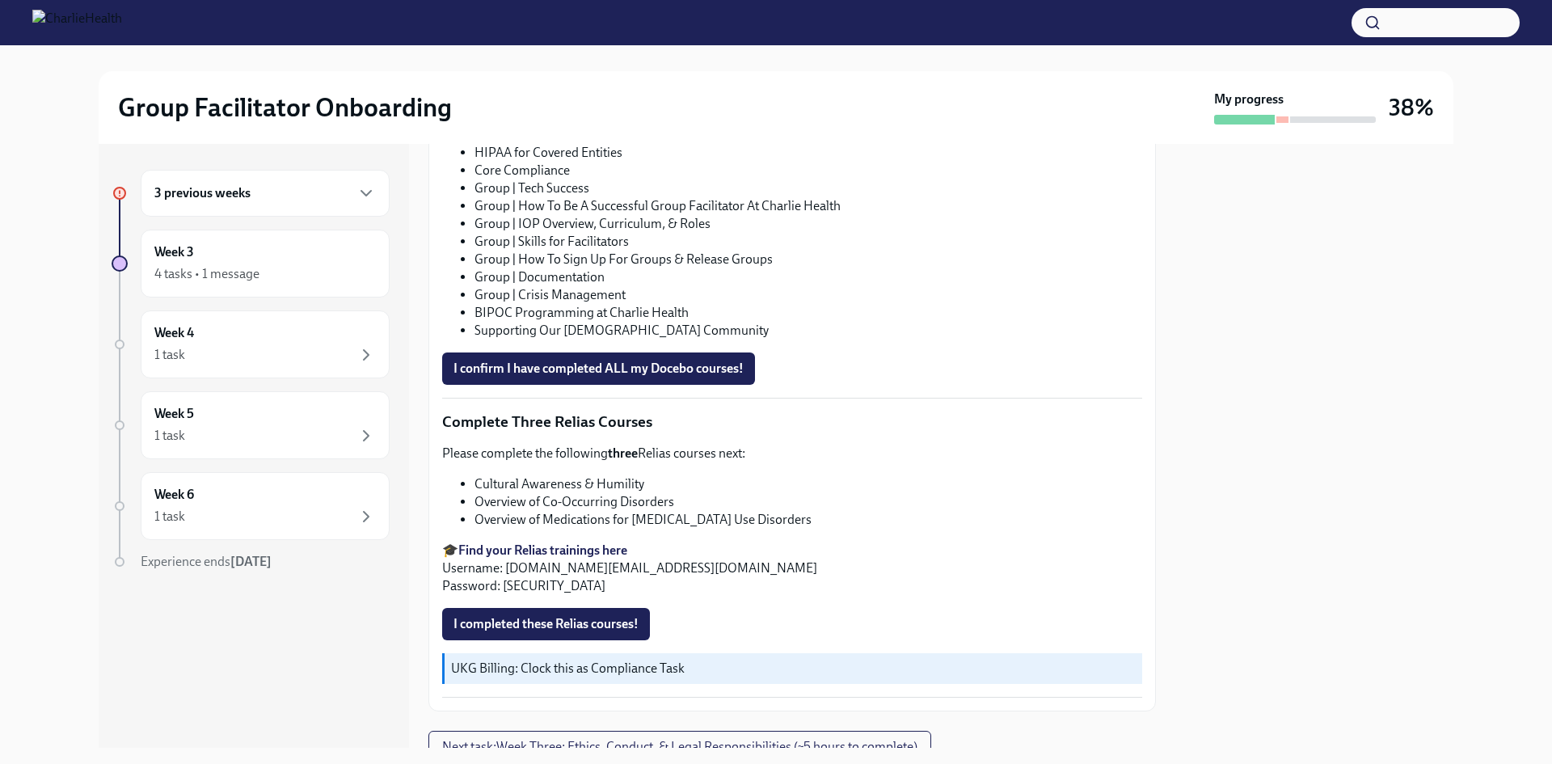
scroll to position [950, 0]
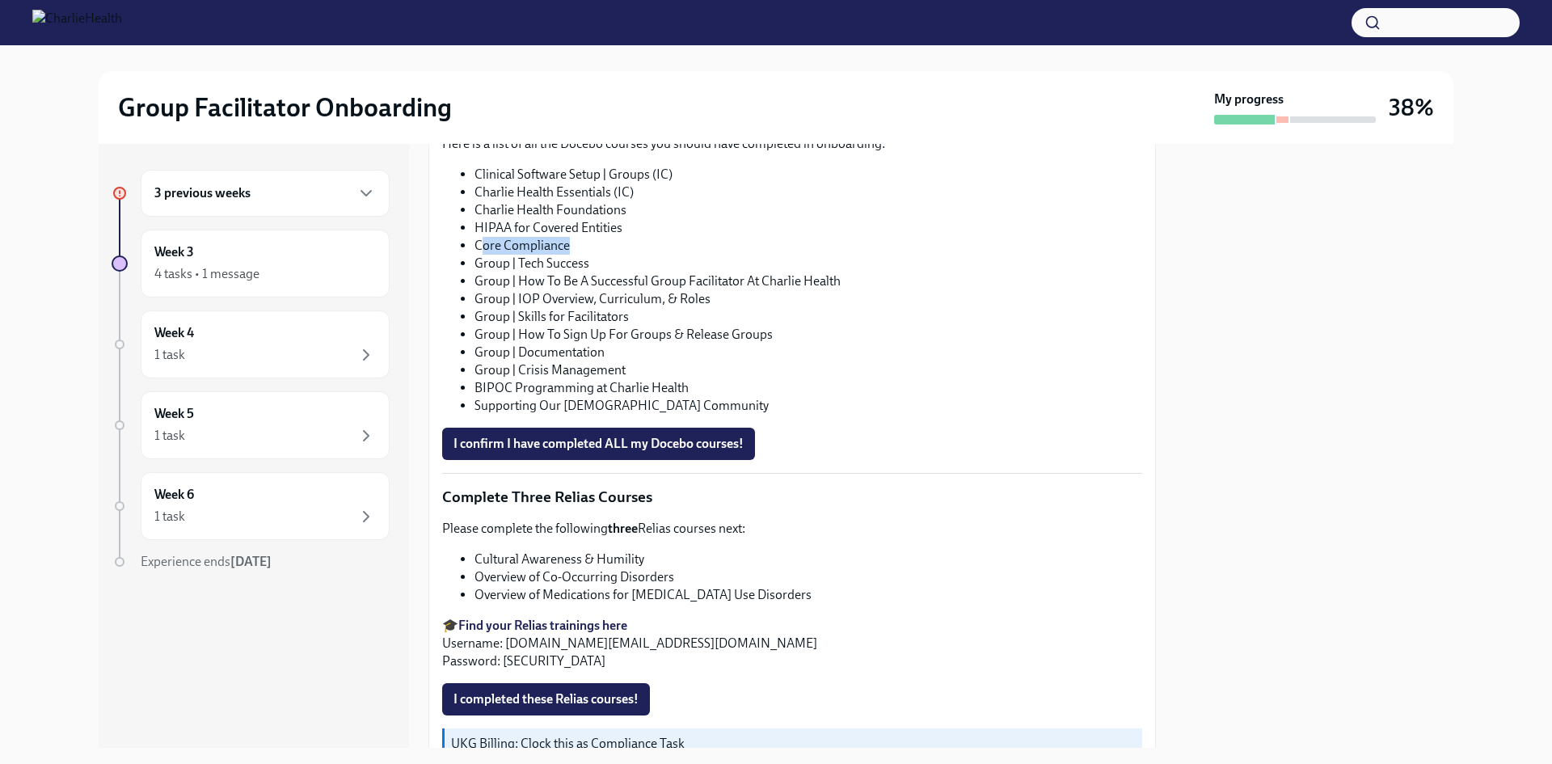
drag, startPoint x: 579, startPoint y: 264, endPoint x: 481, endPoint y: 262, distance: 97.8
click at [481, 255] on li "Core Compliance" at bounding box center [808, 246] width 668 height 18
click at [485, 255] on li "Core Compliance" at bounding box center [808, 246] width 668 height 18
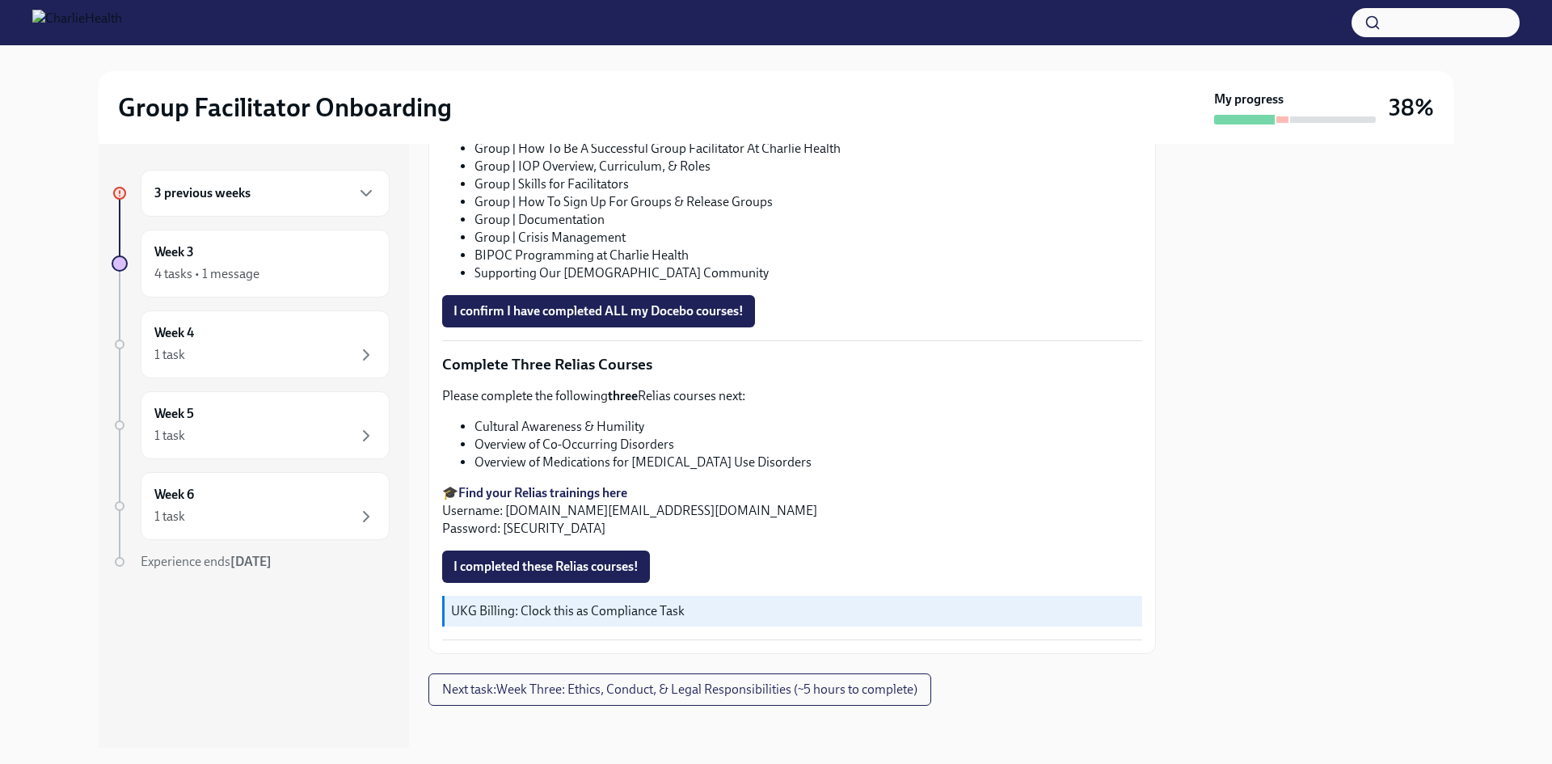
scroll to position [1111, 0]
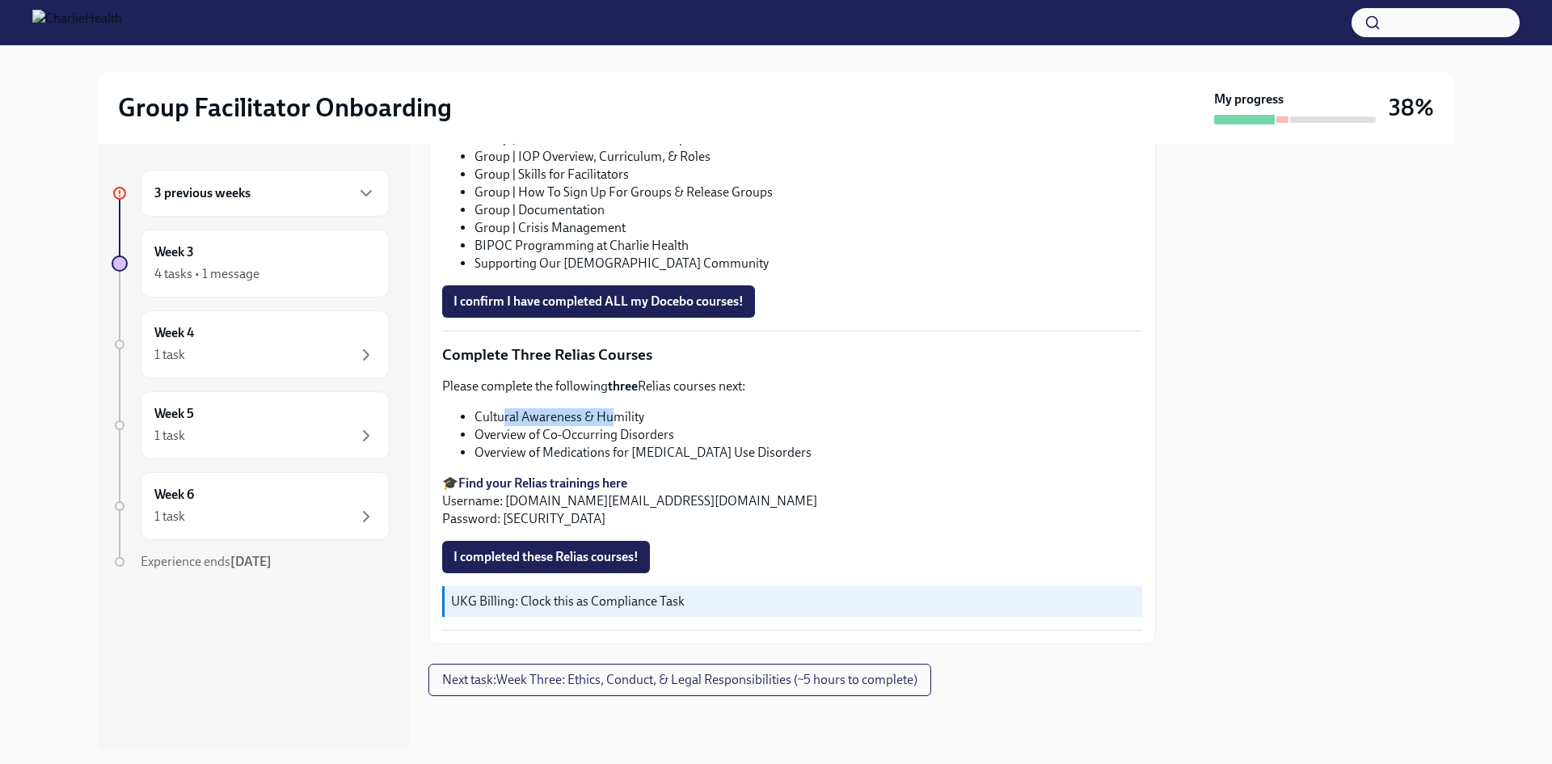
drag, startPoint x: 504, startPoint y: 419, endPoint x: 612, endPoint y: 415, distance: 107.6
click at [612, 415] on li "Cultural Awareness & Humility" at bounding box center [808, 417] width 668 height 18
click at [613, 416] on li "Cultural Awareness & Humility" at bounding box center [808, 417] width 668 height 18
click at [571, 546] on button "I completed these Relias courses!" at bounding box center [546, 557] width 208 height 32
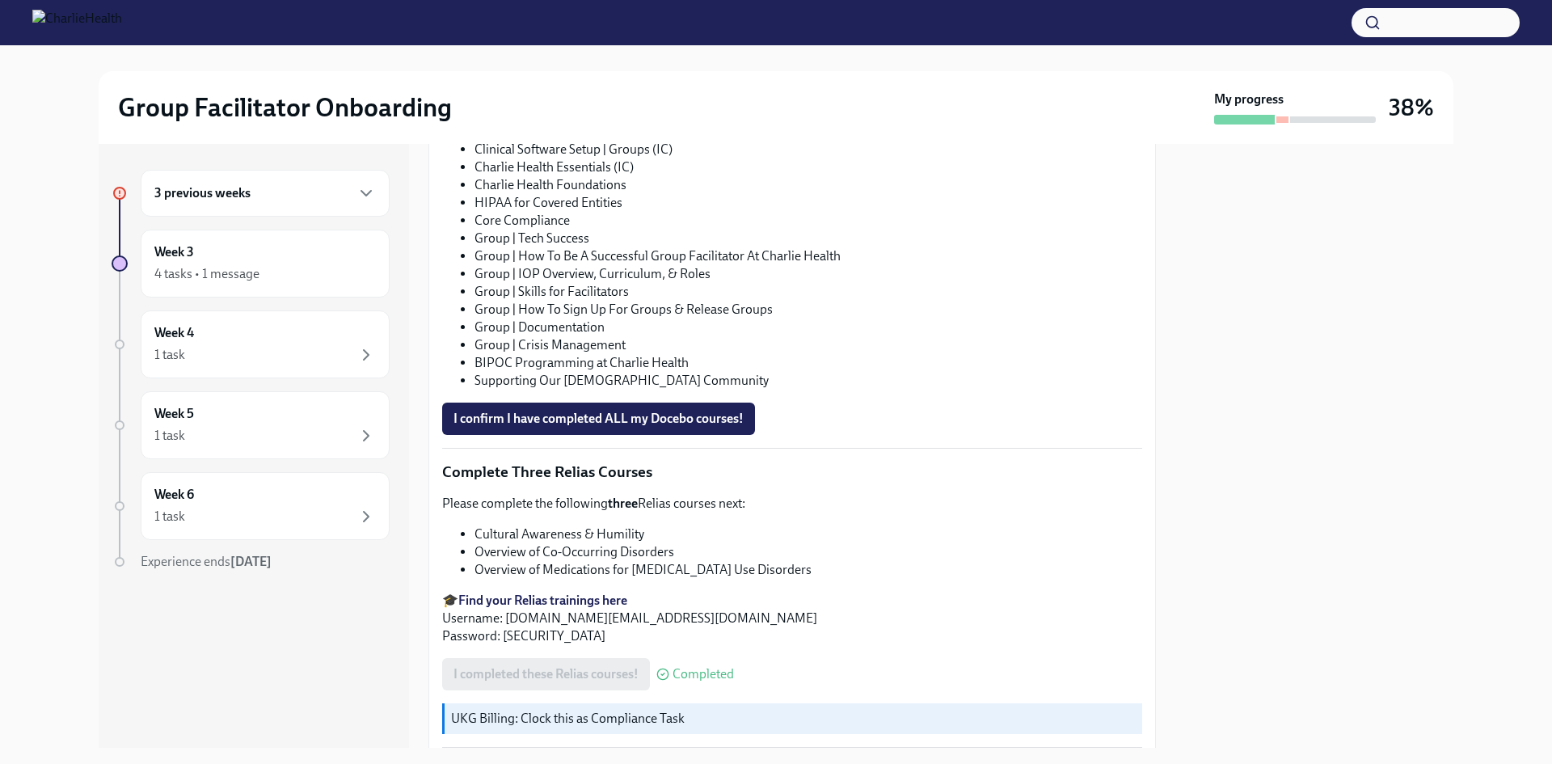
scroll to position [950, 0]
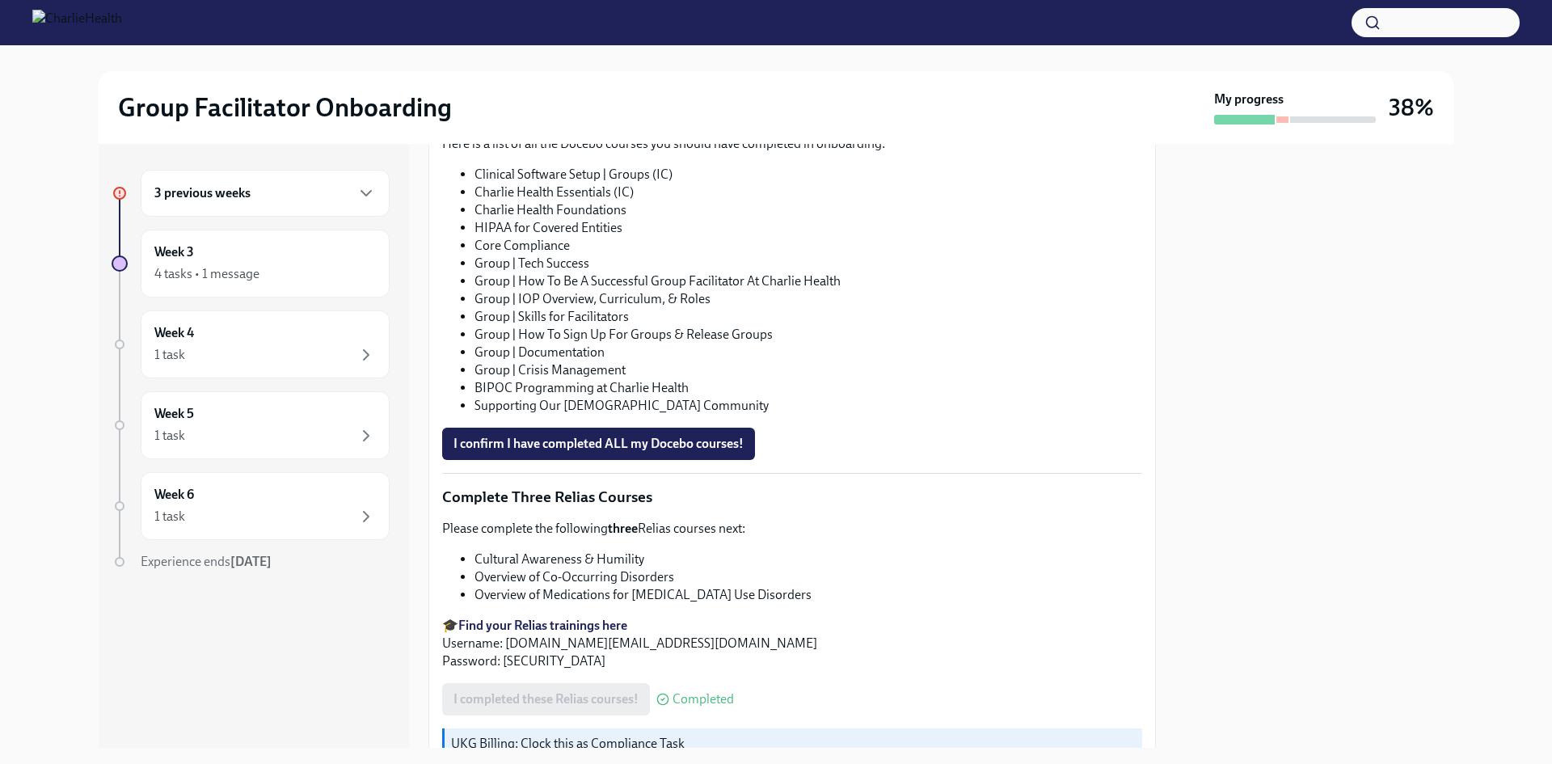
click at [921, 397] on li "BIPOC Programming at Charlie Health" at bounding box center [808, 388] width 668 height 18
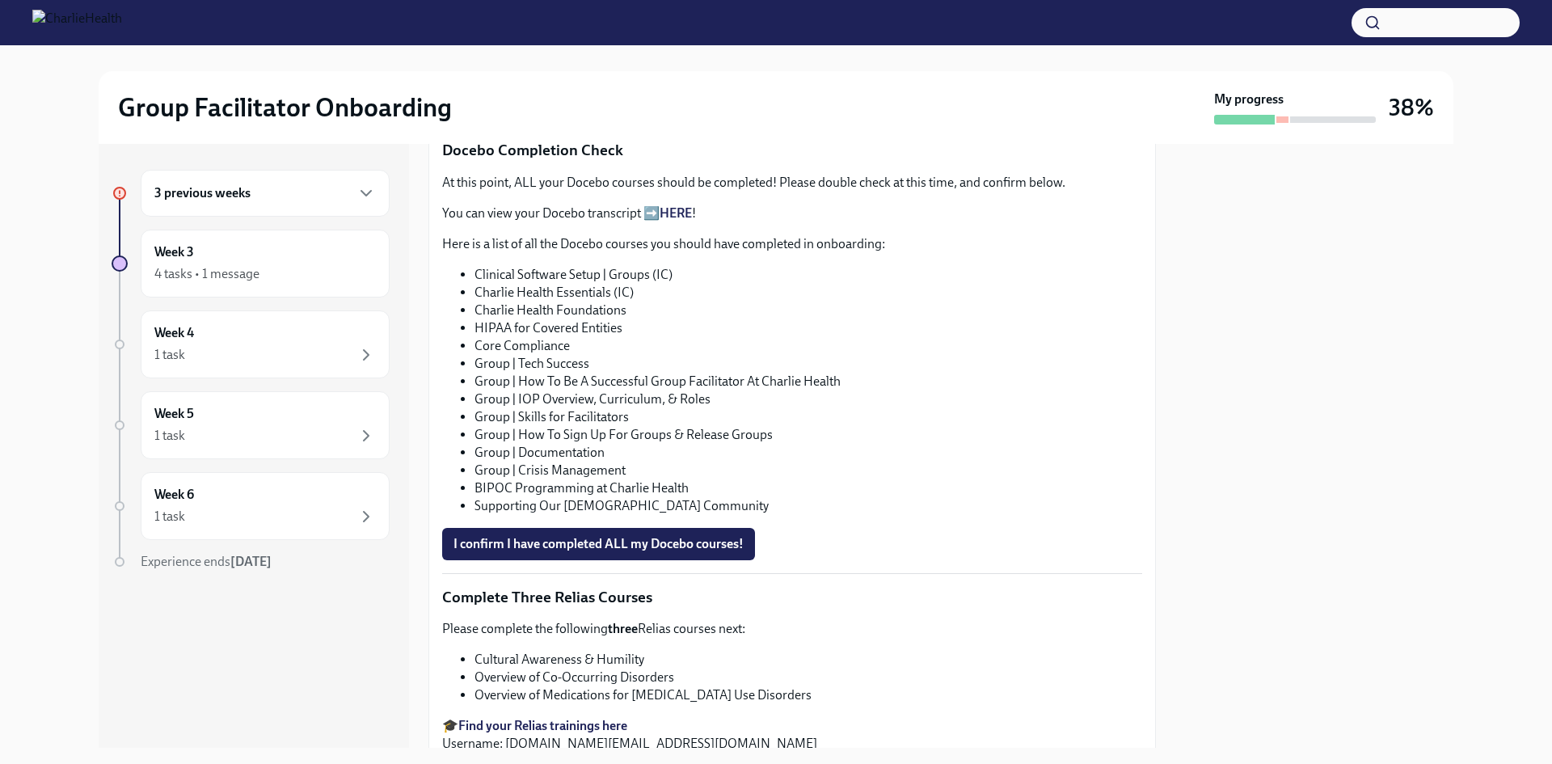
scroll to position [788, 0]
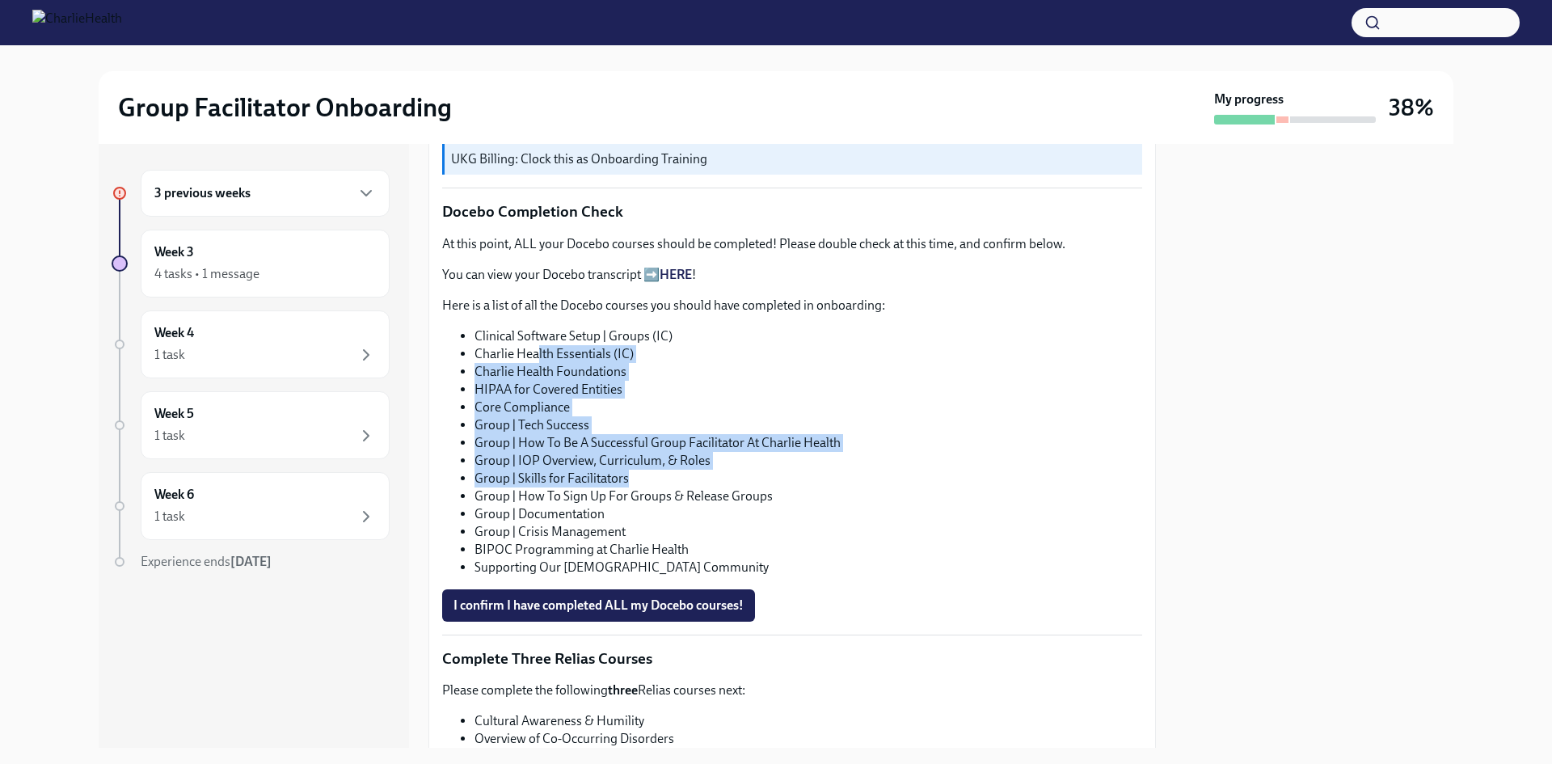
drag, startPoint x: 538, startPoint y: 377, endPoint x: 639, endPoint y: 493, distance: 153.5
click at [639, 493] on ul "Clinical Software Setup | Groups (IC) Charlie Health Essentials (IC) Charlie He…" at bounding box center [792, 451] width 700 height 249
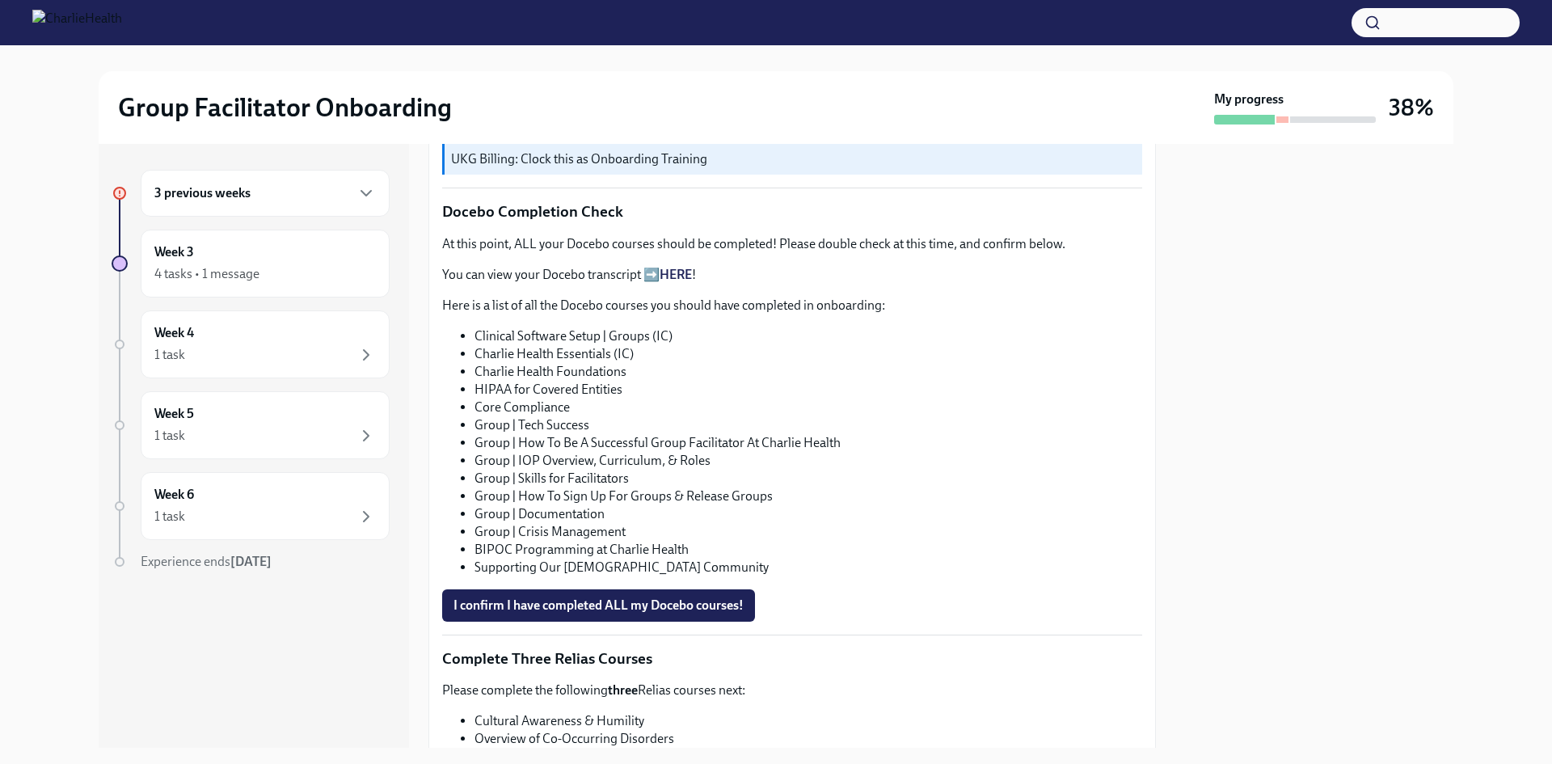
click at [654, 505] on li "Group | How To Sign Up For Groups & Release Groups" at bounding box center [808, 496] width 668 height 18
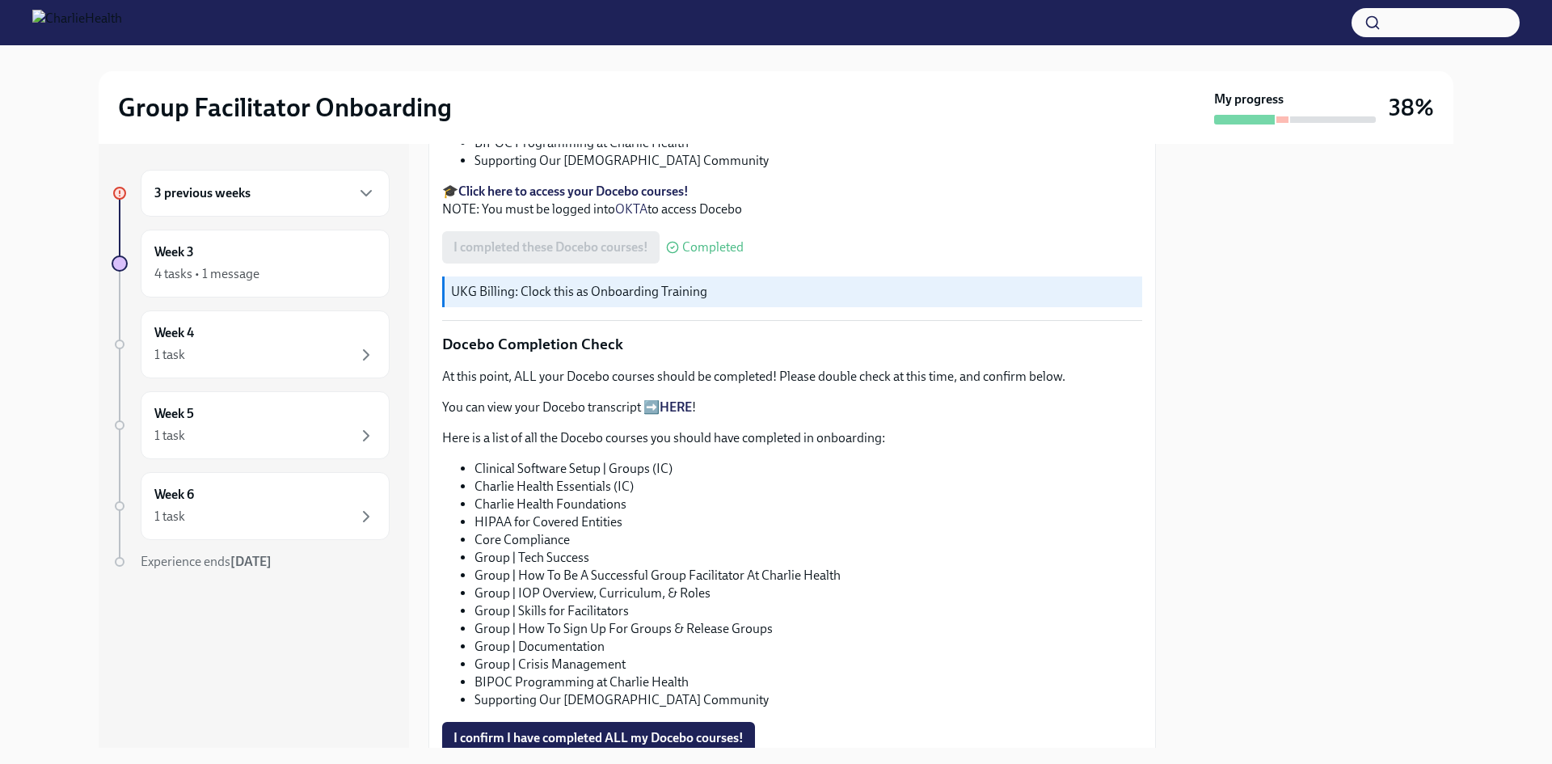
scroll to position [707, 0]
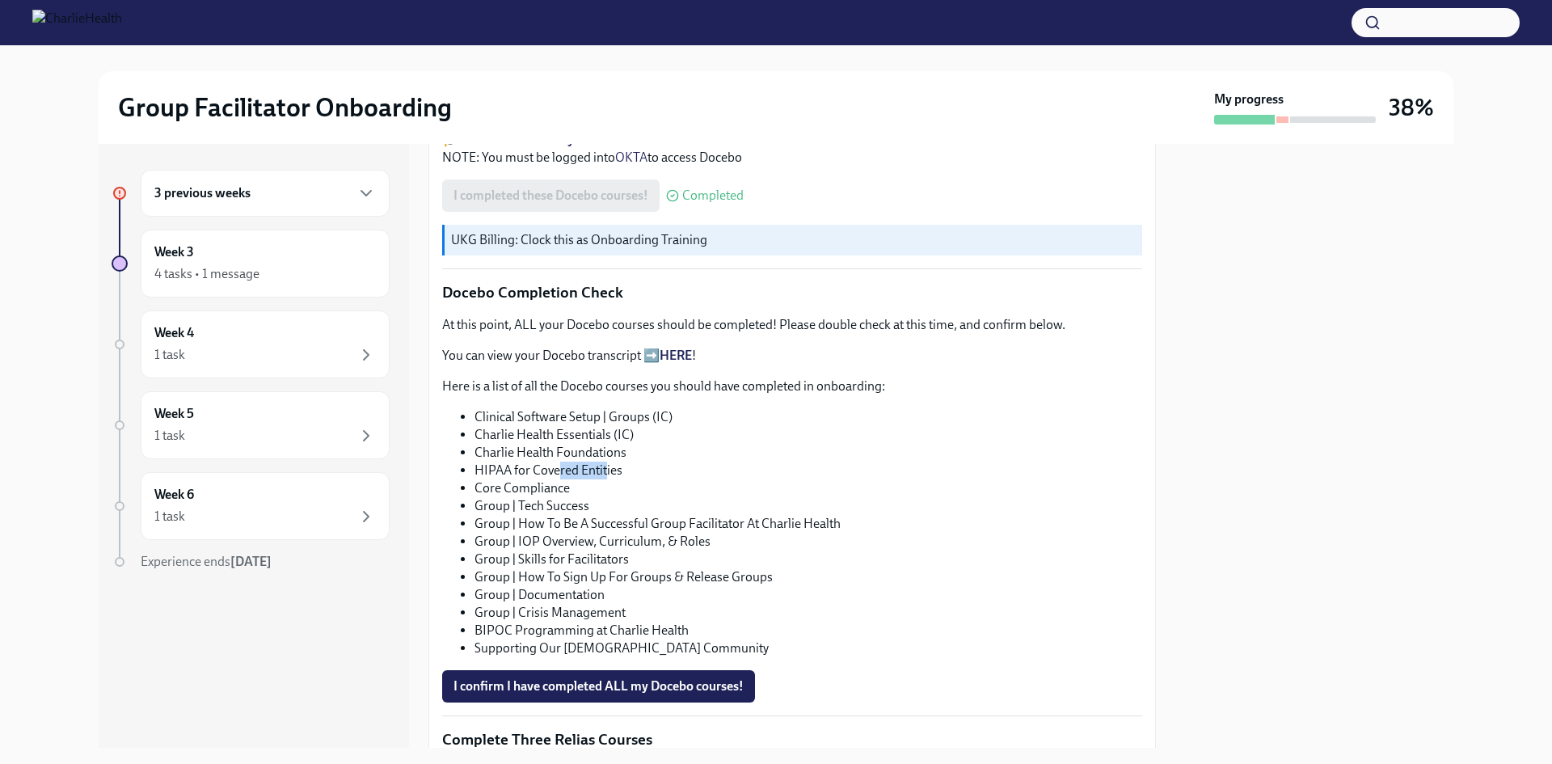
drag, startPoint x: 558, startPoint y: 481, endPoint x: 608, endPoint y: 484, distance: 49.4
click at [608, 479] on li "HIPAA for Covered Entities" at bounding box center [808, 470] width 668 height 18
click at [614, 479] on li "HIPAA for Covered Entities" at bounding box center [808, 470] width 668 height 18
drag, startPoint x: 580, startPoint y: 507, endPoint x: 482, endPoint y: 499, distance: 98.1
click at [482, 497] on li "Core Compliance" at bounding box center [808, 488] width 668 height 18
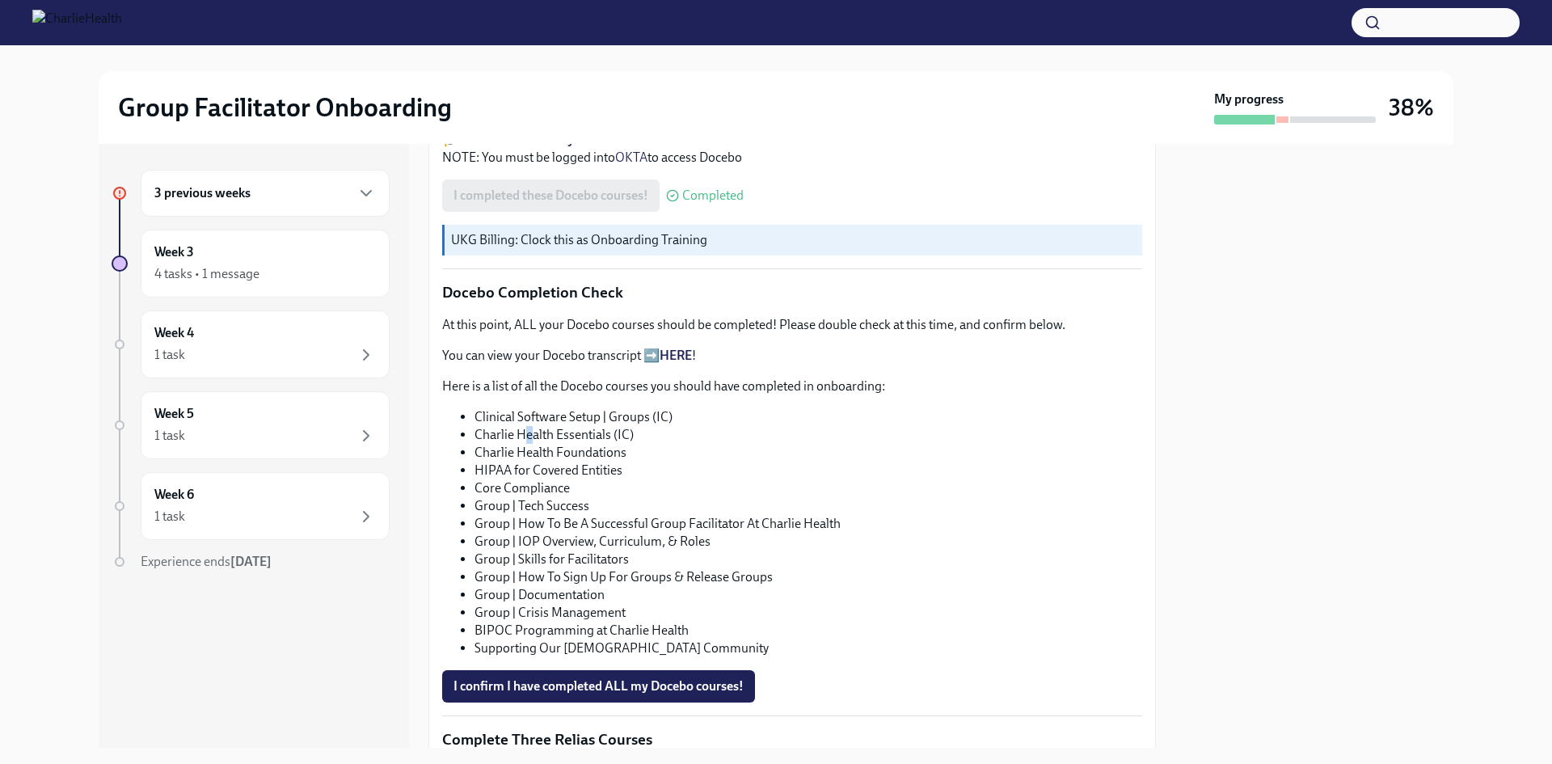
click at [529, 444] on li "Charlie Health Essentials (IC)" at bounding box center [808, 435] width 668 height 18
drag, startPoint x: 542, startPoint y: 442, endPoint x: 569, endPoint y: 444, distance: 26.7
click at [569, 426] on li "Clinical Software Setup | Groups (IC)" at bounding box center [808, 417] width 668 height 18
click at [587, 461] on li "Charlie Health Foundations" at bounding box center [808, 453] width 668 height 18
click at [592, 515] on li "Group | Tech Success" at bounding box center [808, 506] width 668 height 18
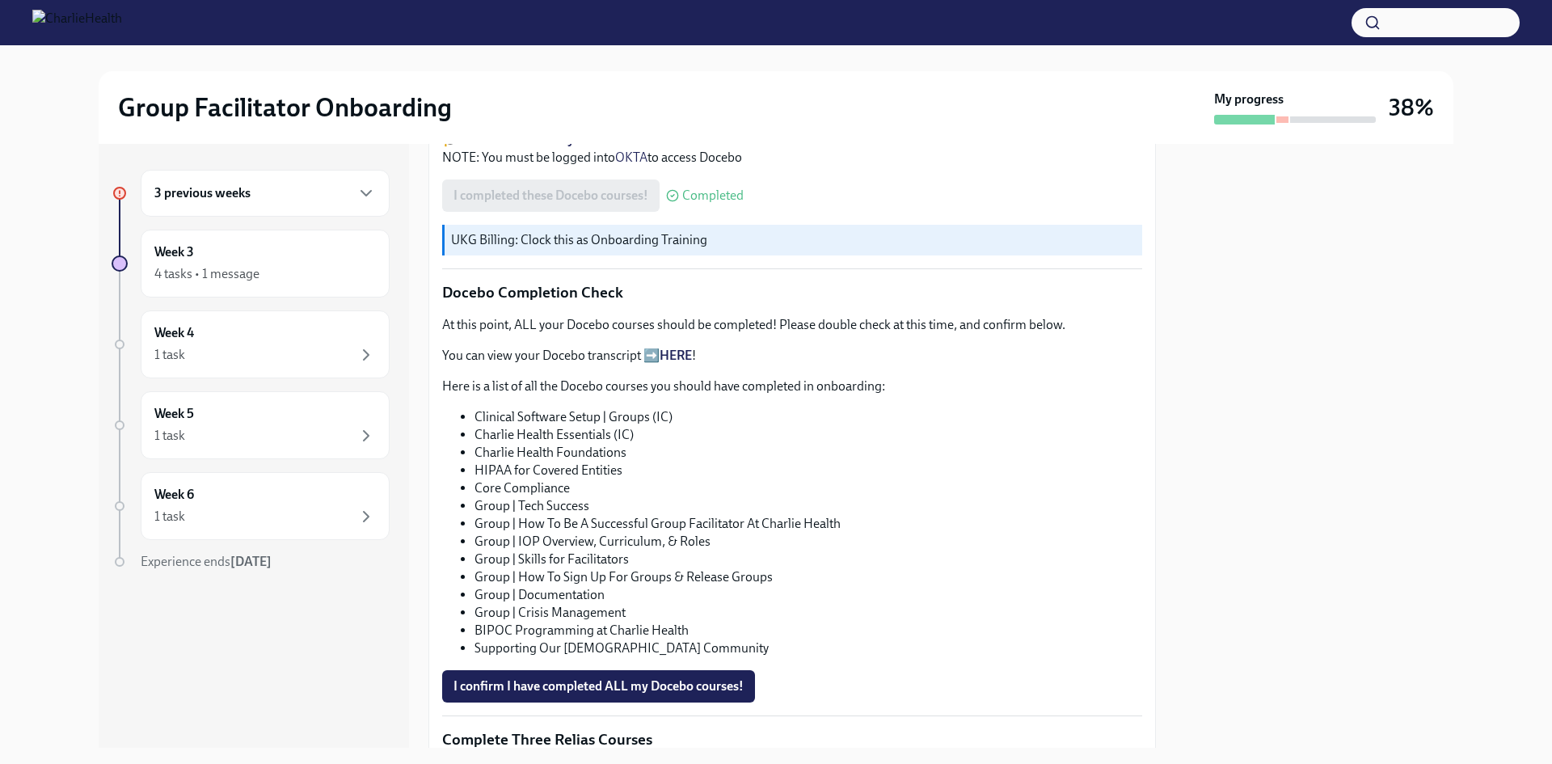
click at [592, 533] on li "Group | How To Be A Successful Group Facilitator At Charlie Health" at bounding box center [808, 524] width 668 height 18
drag, startPoint x: 582, startPoint y: 603, endPoint x: 742, endPoint y: 603, distance: 160.0
click at [742, 586] on li "Group | How To Sign Up For Groups & Release Groups" at bounding box center [808, 577] width 668 height 18
drag, startPoint x: 670, startPoint y: 611, endPoint x: 564, endPoint y: 615, distance: 106.0
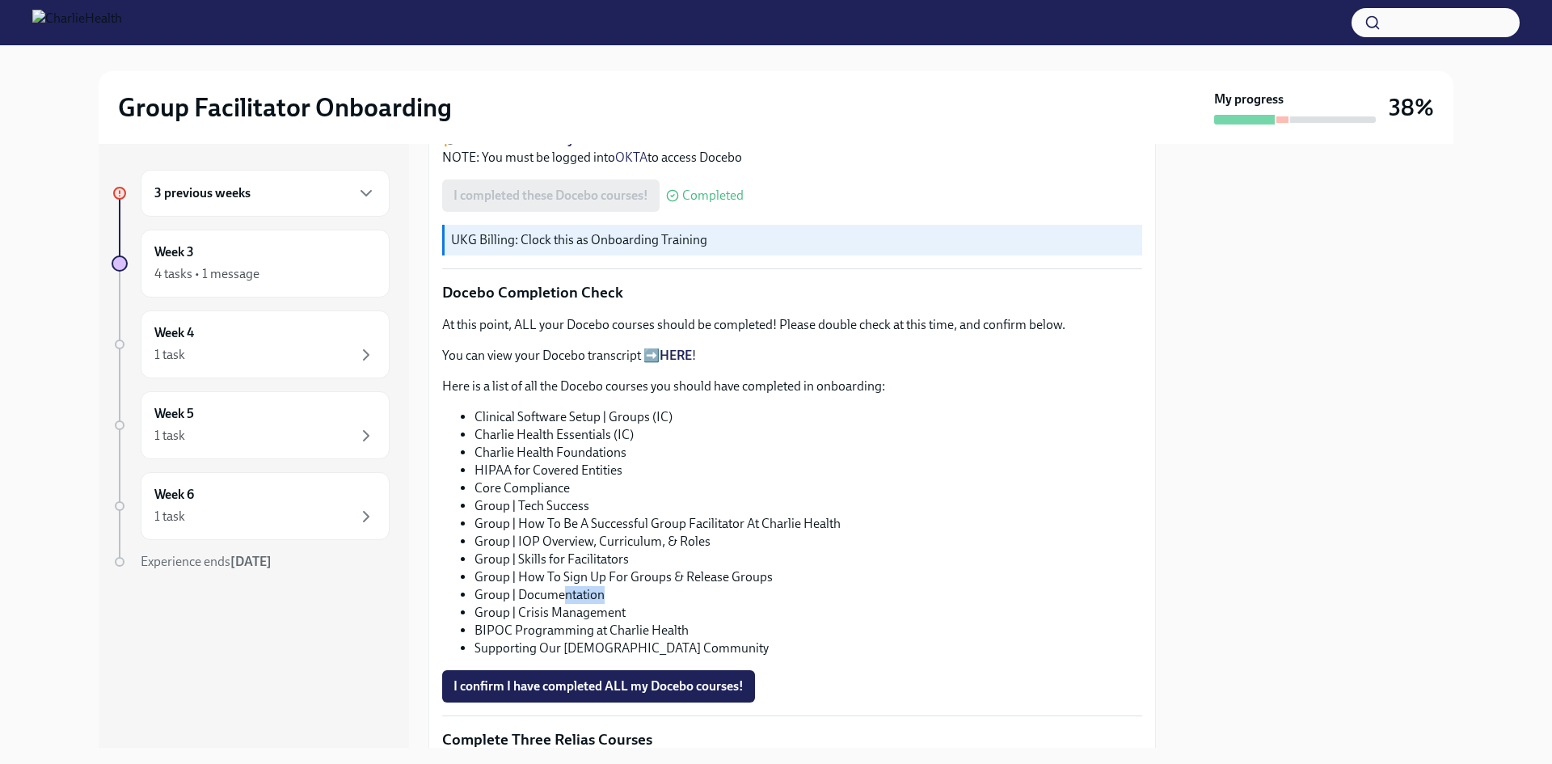
click at [564, 604] on li "Group | Documentation" at bounding box center [808, 595] width 668 height 18
click at [614, 622] on li "Group | Crisis Management" at bounding box center [808, 613] width 668 height 18
drag, startPoint x: 645, startPoint y: 619, endPoint x: 543, endPoint y: 628, distance: 102.2
click at [543, 628] on ul "Clinical Software Setup | Groups (IC) Charlie Health Essentials (IC) Charlie He…" at bounding box center [792, 532] width 700 height 249
click at [543, 622] on li "Group | Crisis Management" at bounding box center [808, 613] width 668 height 18
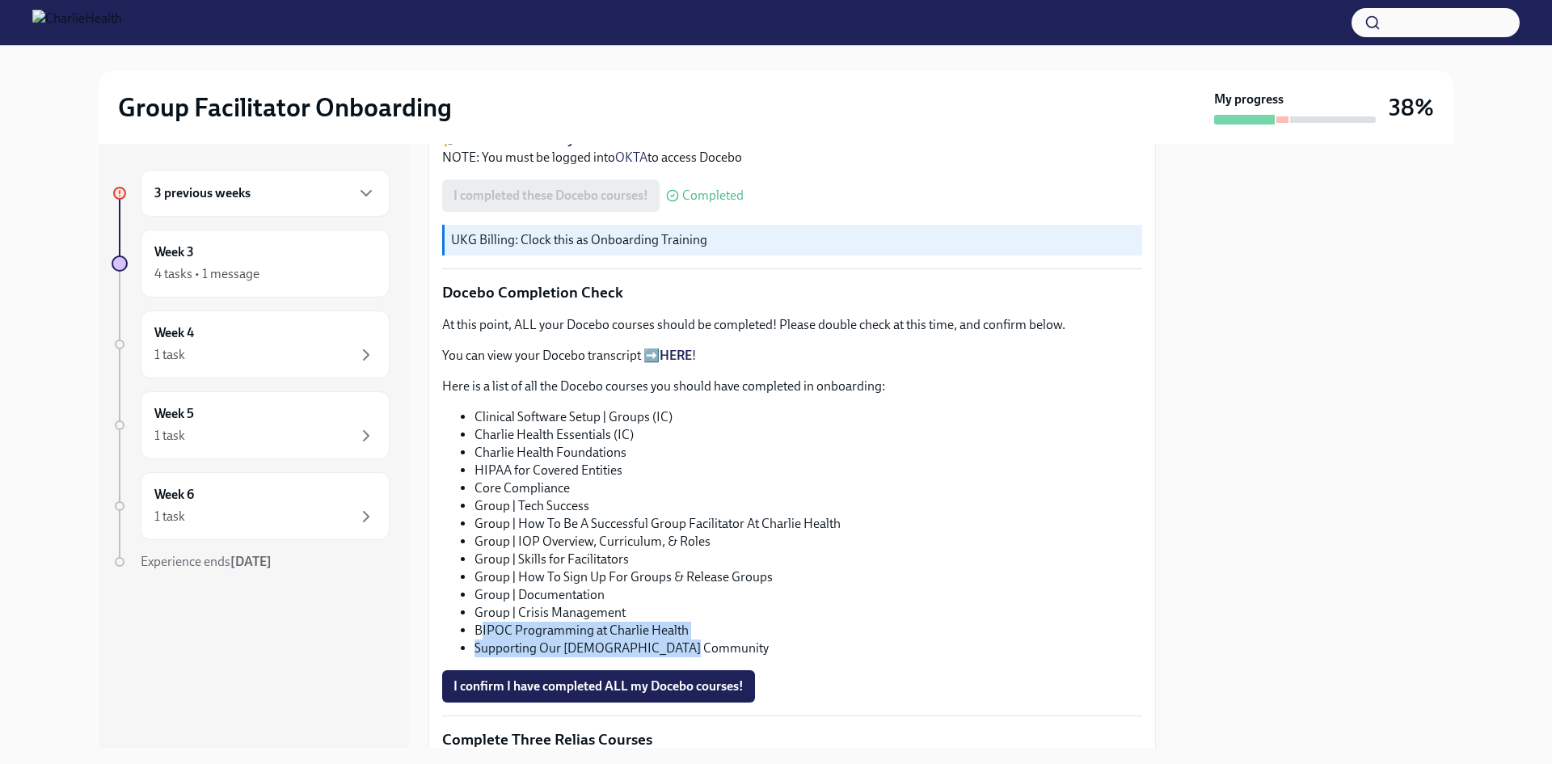
drag, startPoint x: 692, startPoint y: 658, endPoint x: 514, endPoint y: 605, distance: 185.4
click at [486, 639] on ul "Clinical Software Setup | Groups (IC) Charlie Health Essentials (IC) Charlie He…" at bounding box center [792, 532] width 700 height 249
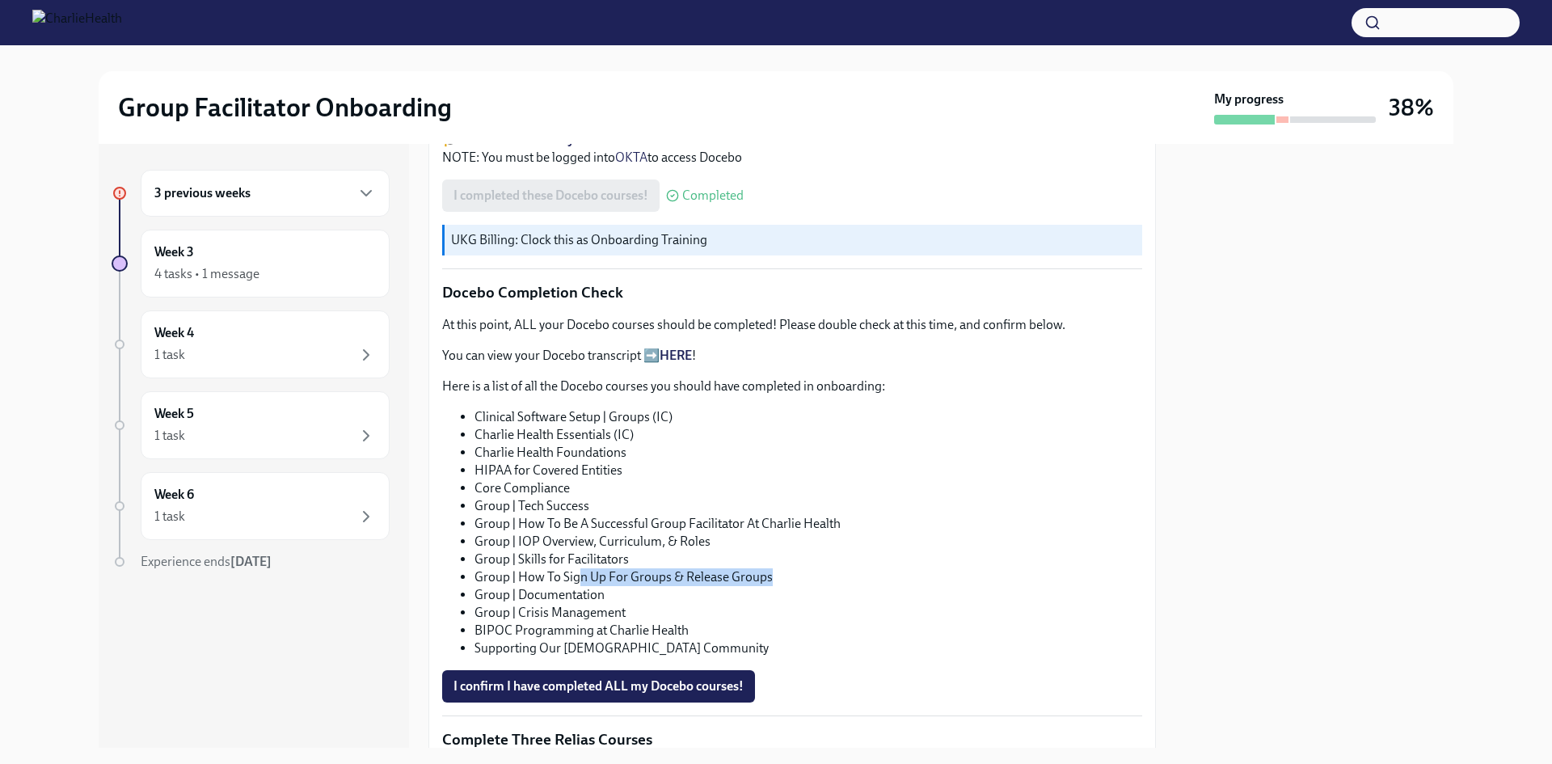
drag, startPoint x: 579, startPoint y: 596, endPoint x: 786, endPoint y: 589, distance: 207.0
click at [786, 586] on li "Group | How To Sign Up For Groups & Release Groups" at bounding box center [808, 577] width 668 height 18
drag, startPoint x: 691, startPoint y: 578, endPoint x: 507, endPoint y: 584, distance: 184.4
click at [487, 568] on li "Group | Skills for Facilitators" at bounding box center [808, 559] width 668 height 18
drag, startPoint x: 730, startPoint y: 554, endPoint x: 532, endPoint y: 534, distance: 199.0
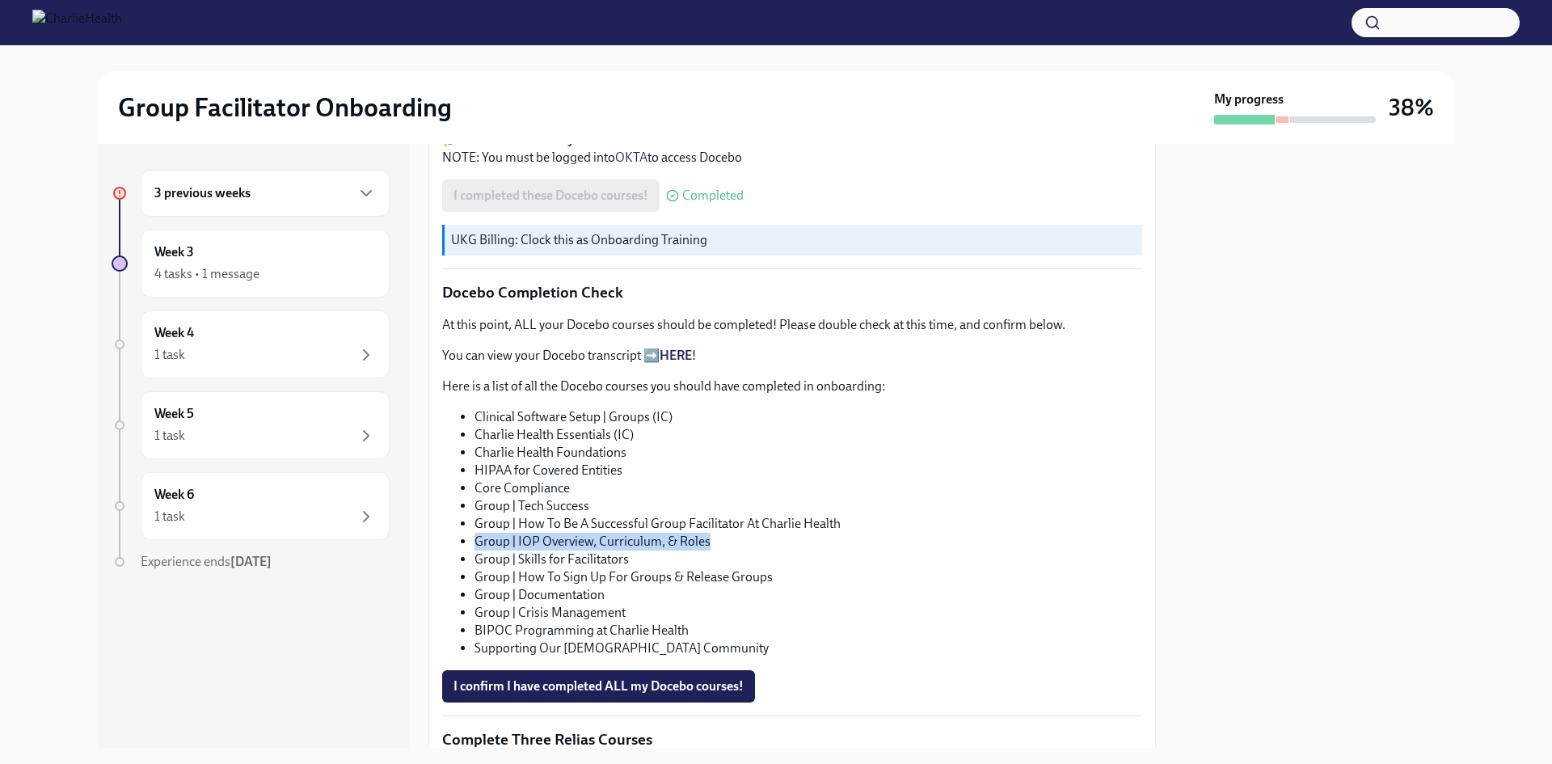
click at [482, 550] on li "Group | IOP Overview, Curriculum, & Roles" at bounding box center [808, 542] width 668 height 18
drag, startPoint x: 552, startPoint y: 536, endPoint x: 749, endPoint y: 537, distance: 197.2
click at [749, 533] on li "Group | How To Be A Successful Group Facilitator At Charlie Health" at bounding box center [808, 524] width 668 height 18
drag, startPoint x: 534, startPoint y: 525, endPoint x: 608, endPoint y: 520, distance: 73.7
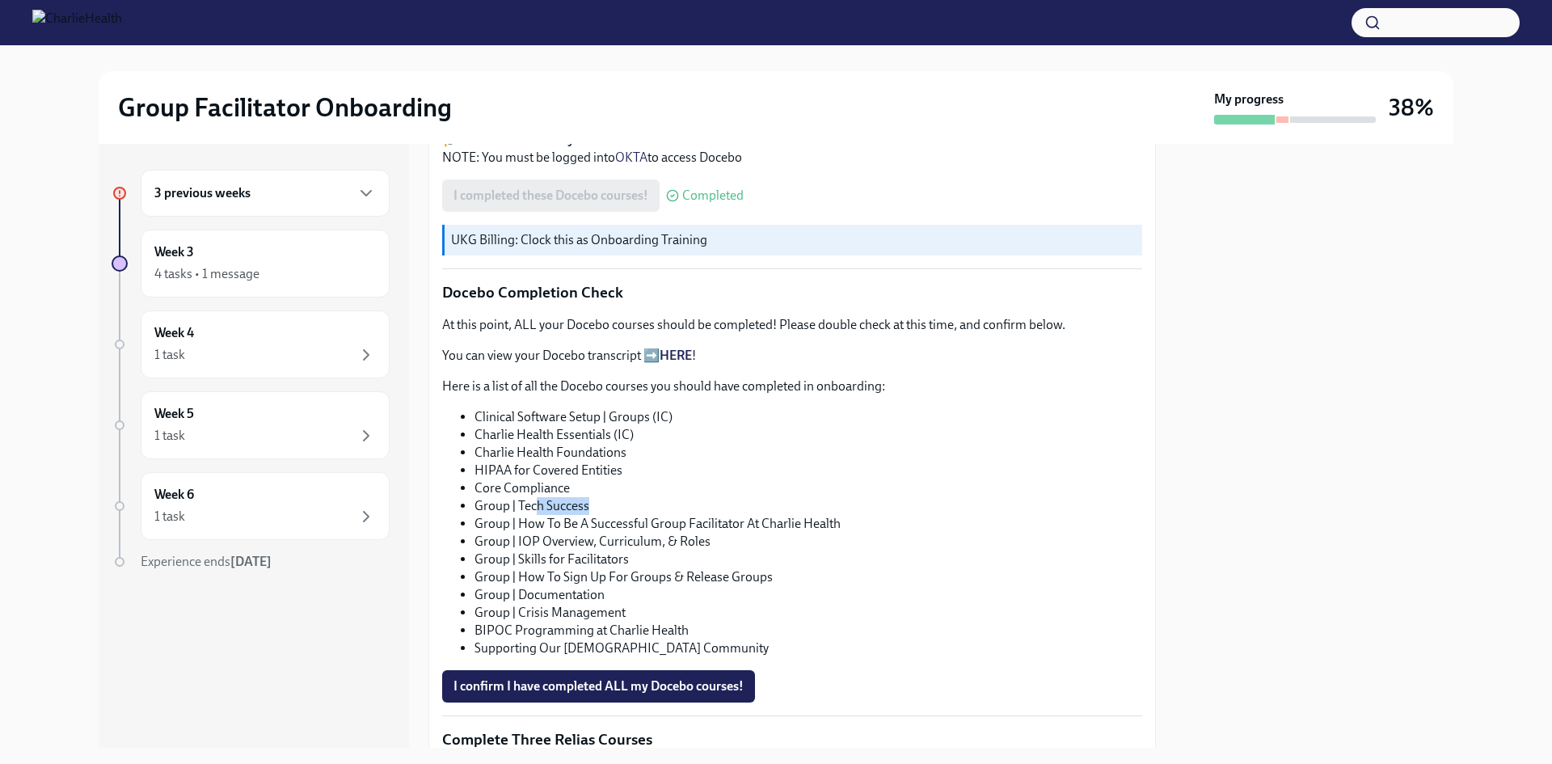
click at [605, 515] on li "Group | Tech Success" at bounding box center [808, 506] width 668 height 18
